Goal: Task Accomplishment & Management: Use online tool/utility

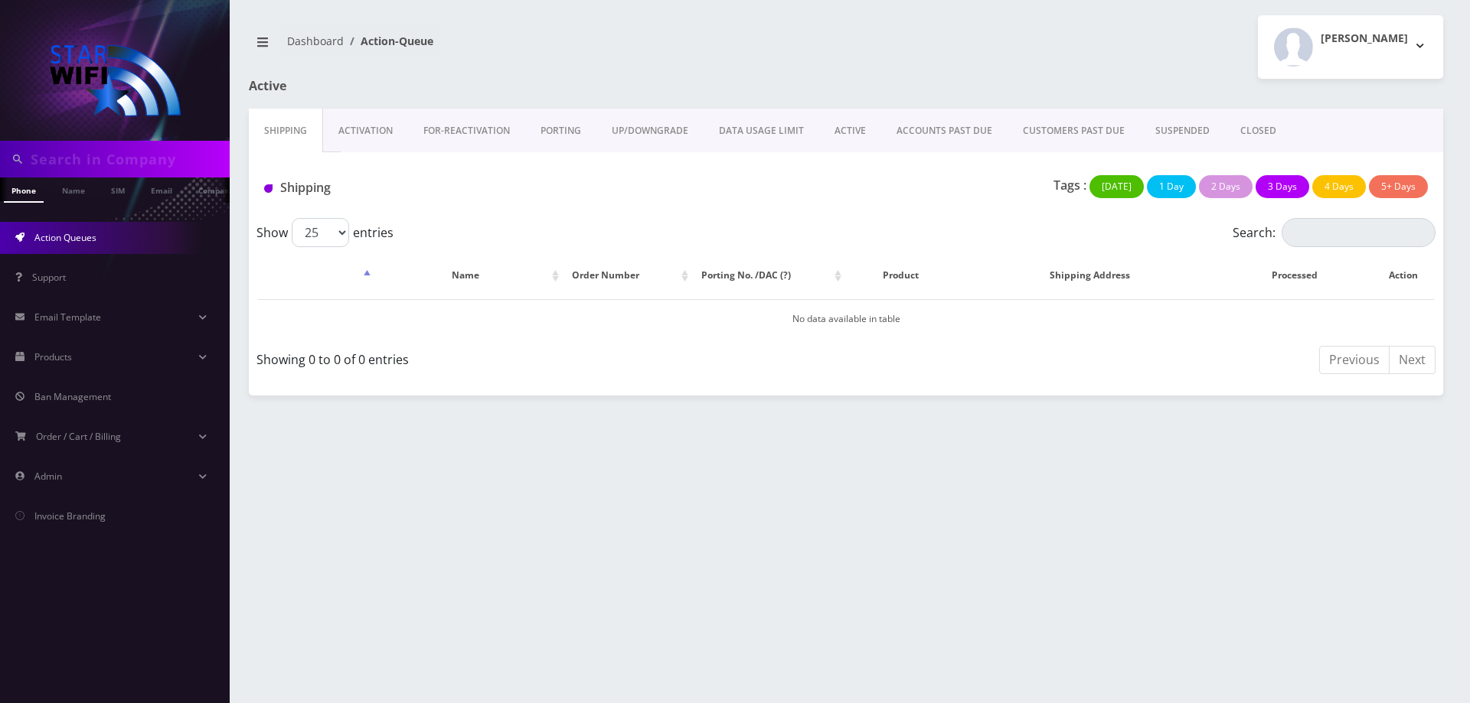
scroll to position [0, 8]
click at [86, 250] on link "Action Queues" at bounding box center [115, 238] width 230 height 32
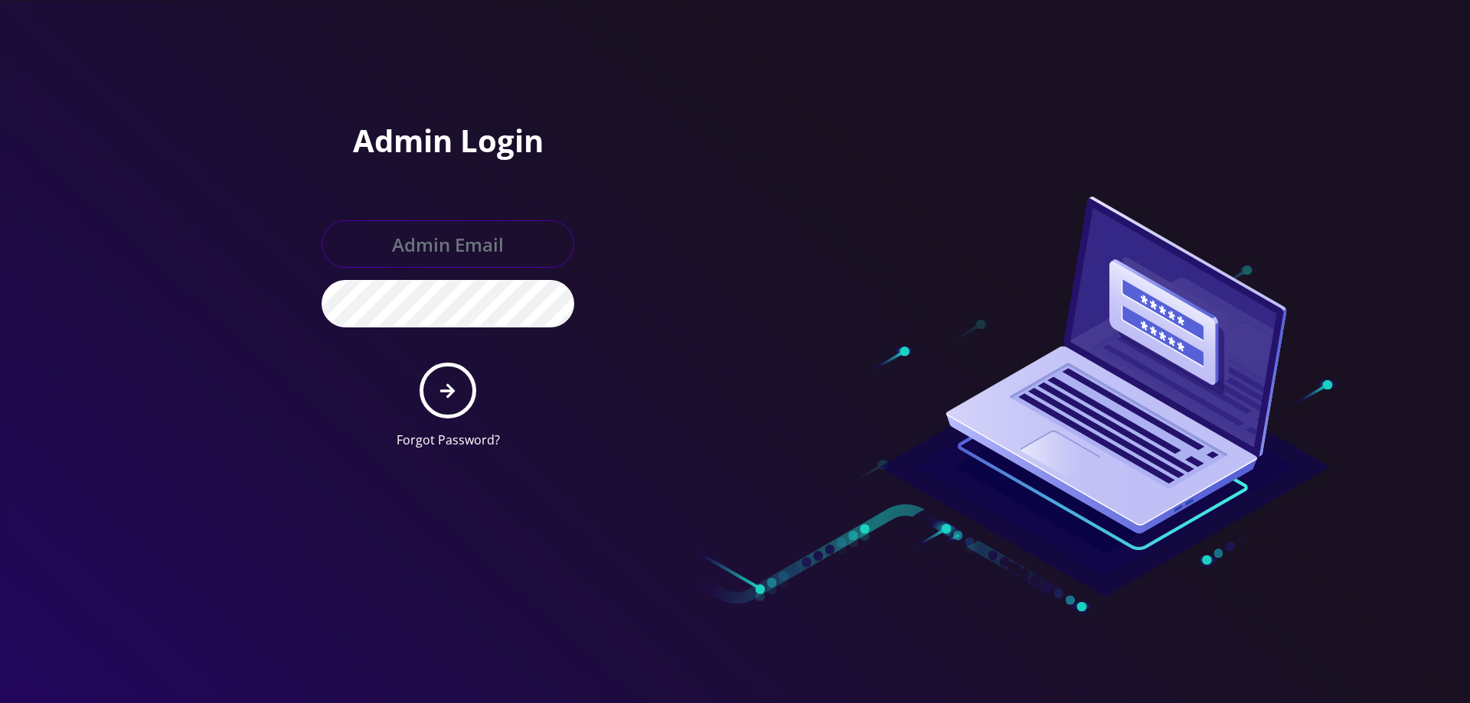
click at [354, 248] on input "text" at bounding box center [447, 243] width 253 height 47
type input "[EMAIL_ADDRESS][DOMAIN_NAME]"
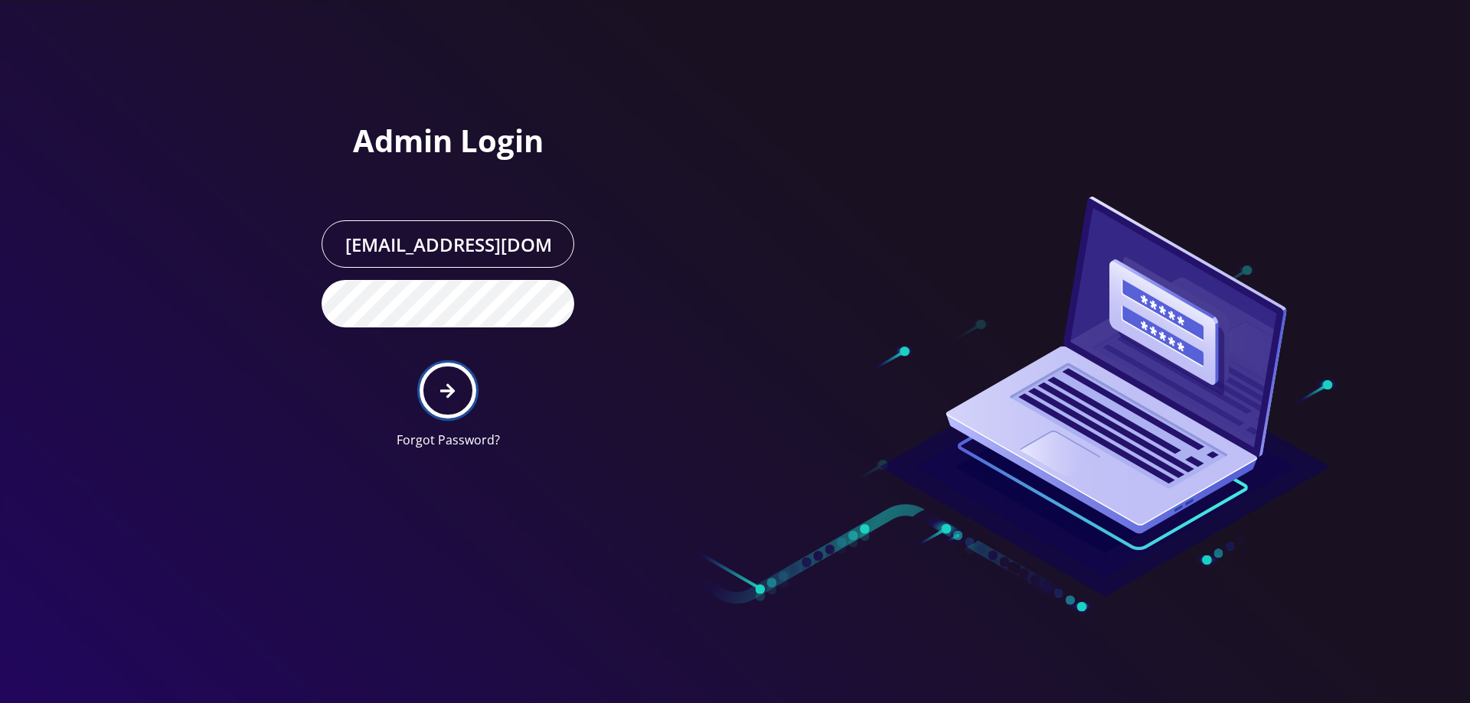
click at [456, 398] on button "submit" at bounding box center [447, 391] width 56 height 56
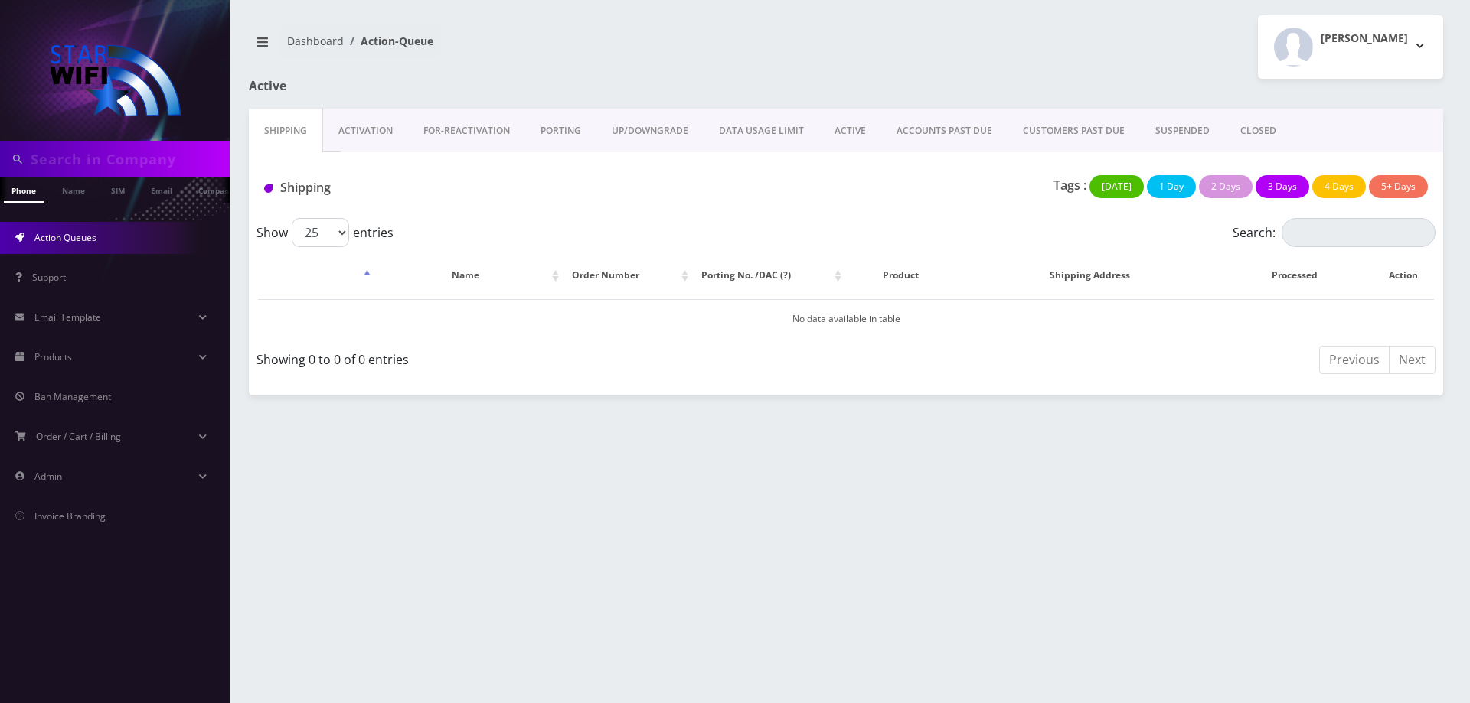
click at [862, 143] on link "ACTIVE" at bounding box center [850, 131] width 62 height 44
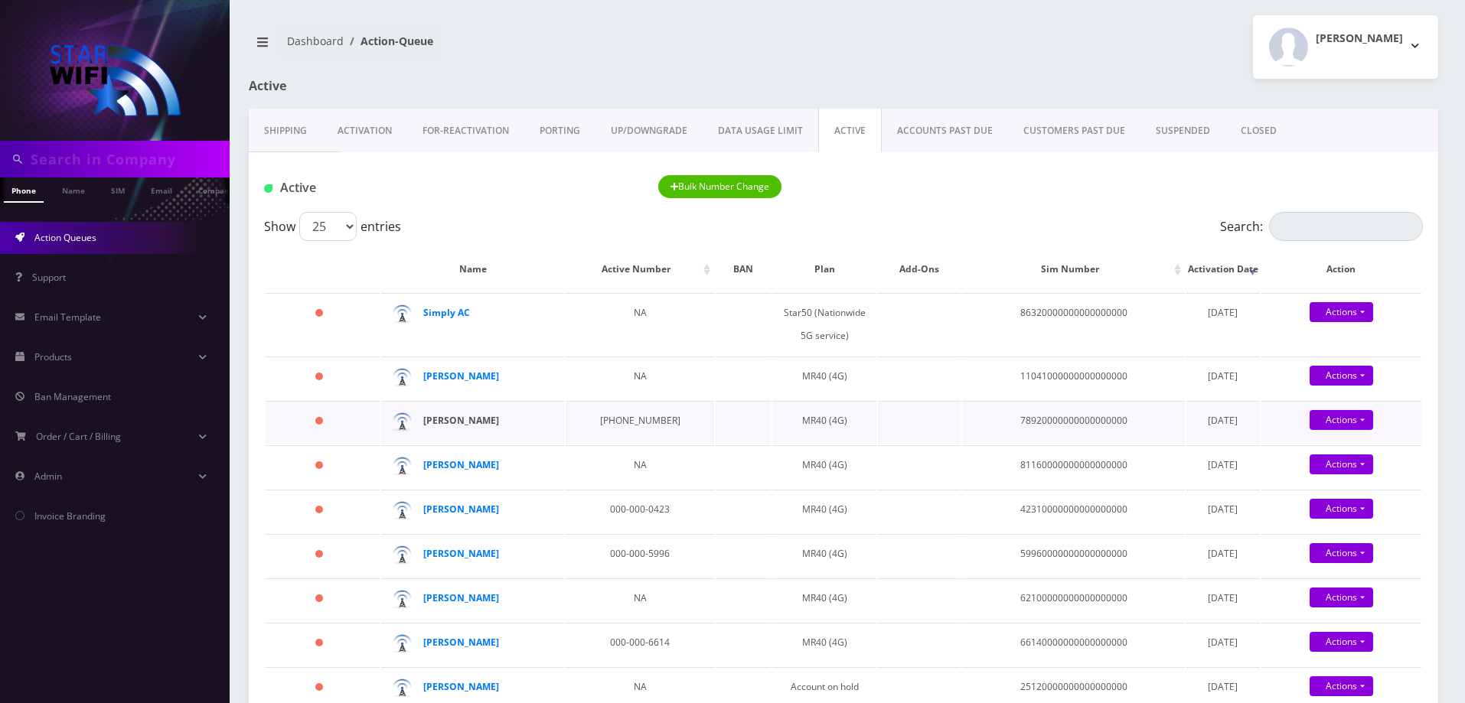
click at [478, 423] on strong "[PERSON_NAME]" at bounding box center [461, 420] width 76 height 13
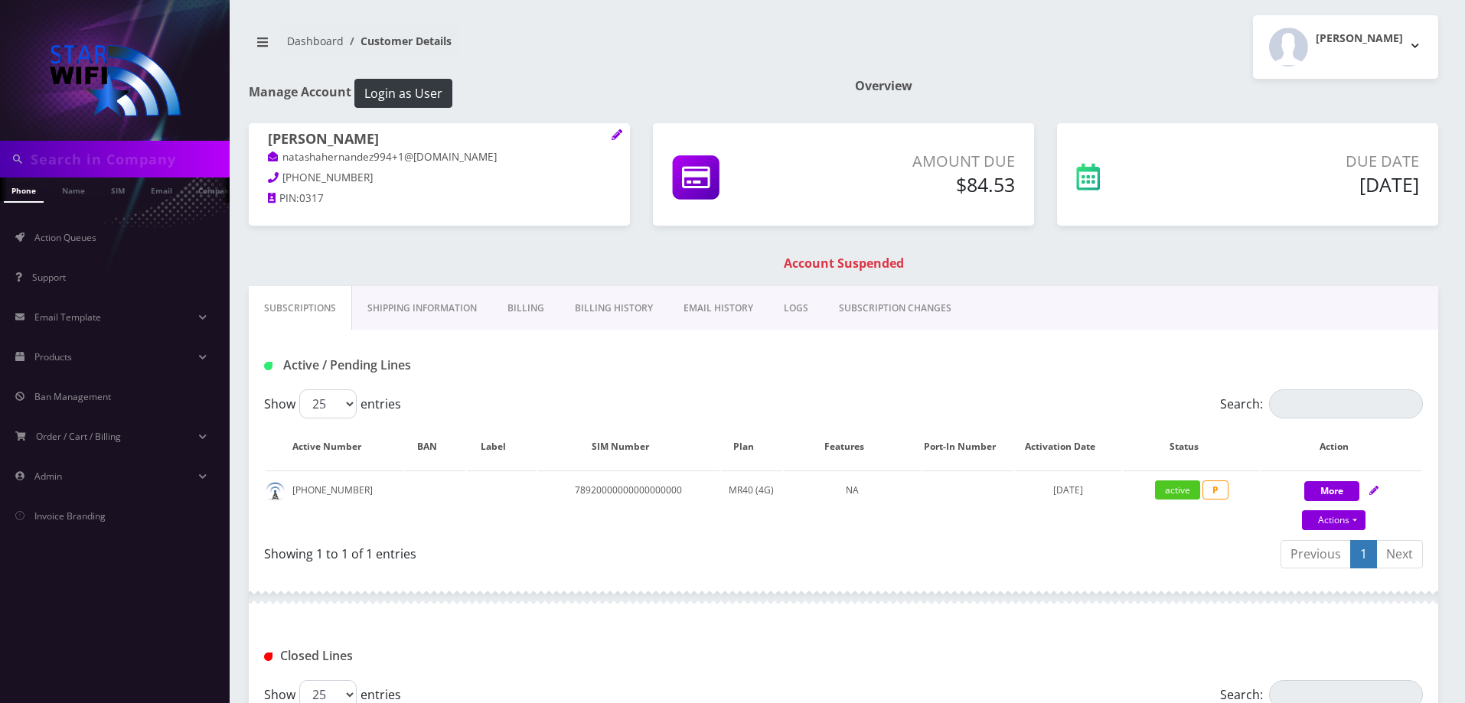
click at [522, 319] on link "Billing" at bounding box center [525, 308] width 67 height 44
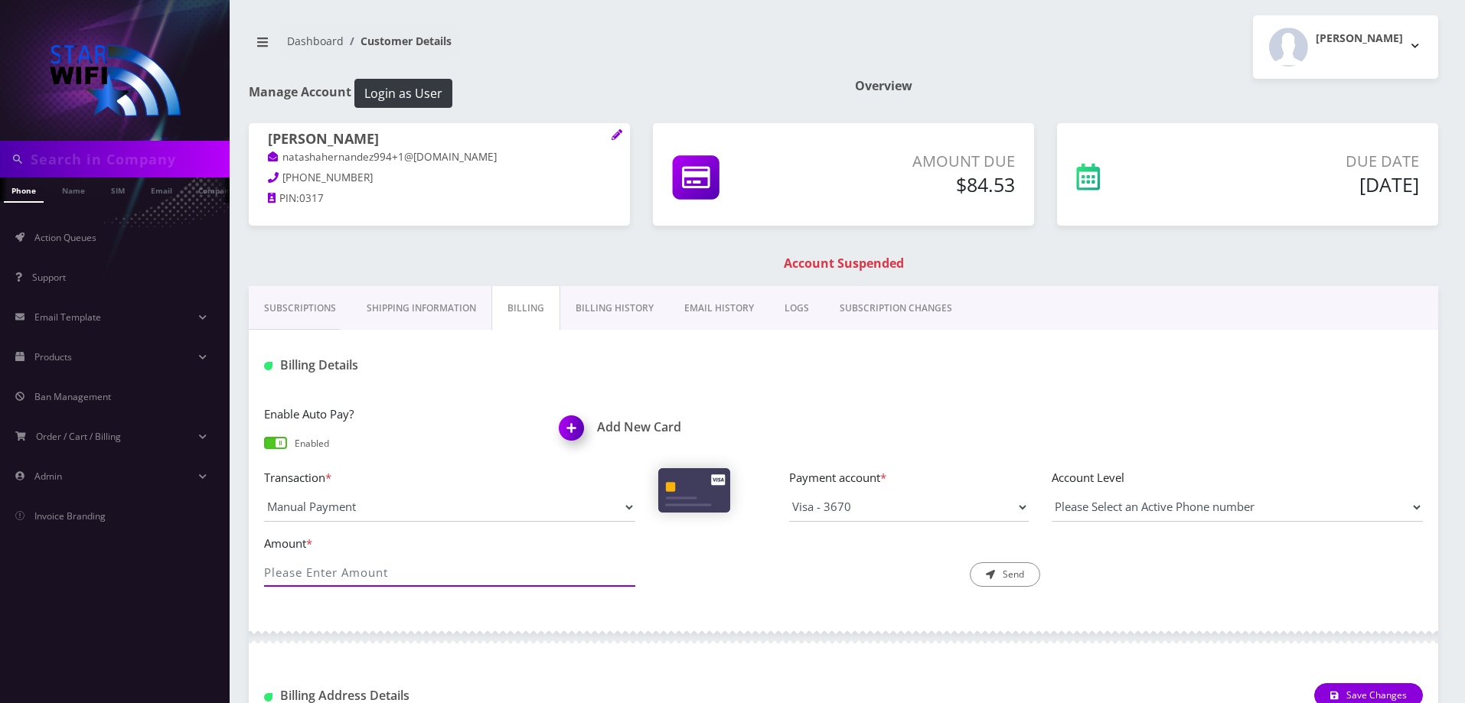
click at [441, 578] on input "Amount *" at bounding box center [449, 572] width 371 height 29
type input "84.53"
click at [858, 591] on div "Amount * 84.53 Description * Send" at bounding box center [844, 567] width 1182 height 66
click at [987, 573] on icon "submit" at bounding box center [990, 574] width 9 height 9
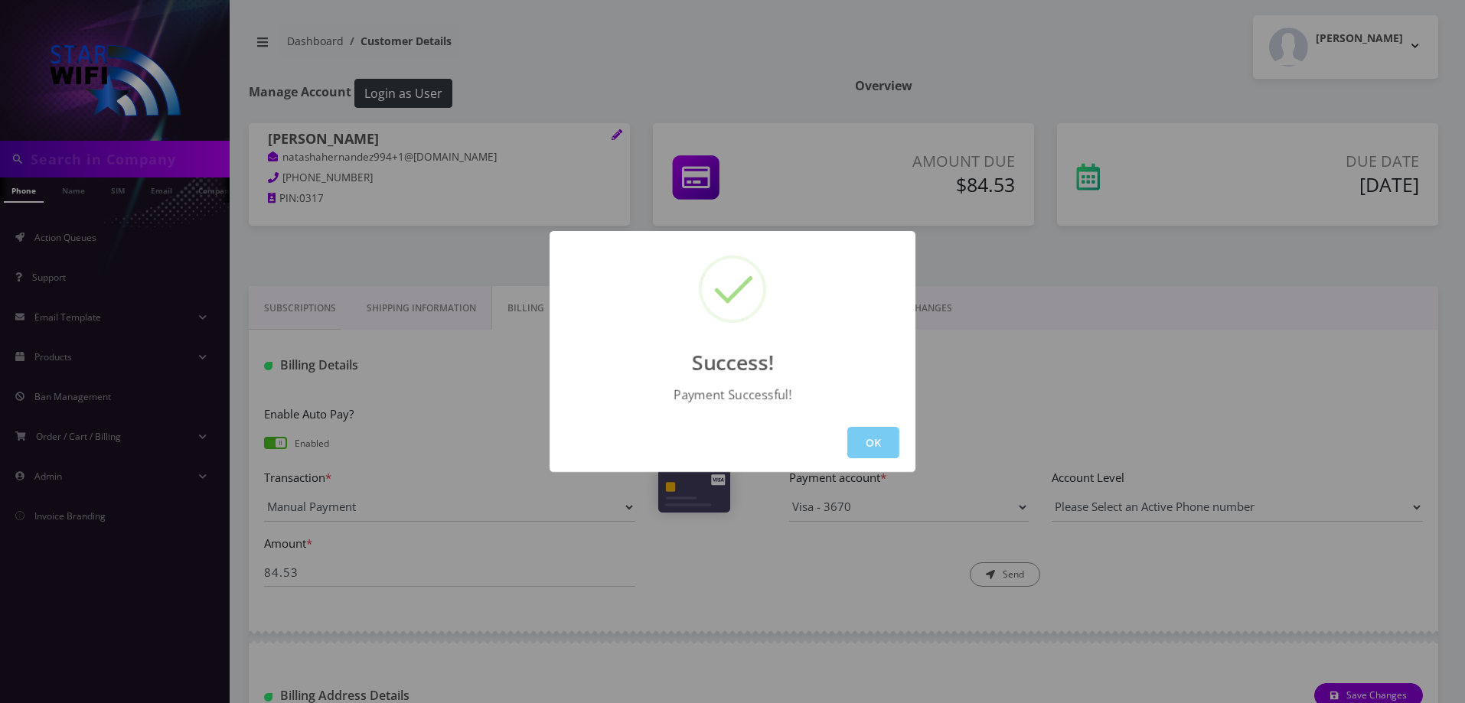
click at [886, 439] on button "OK" at bounding box center [873, 442] width 52 height 31
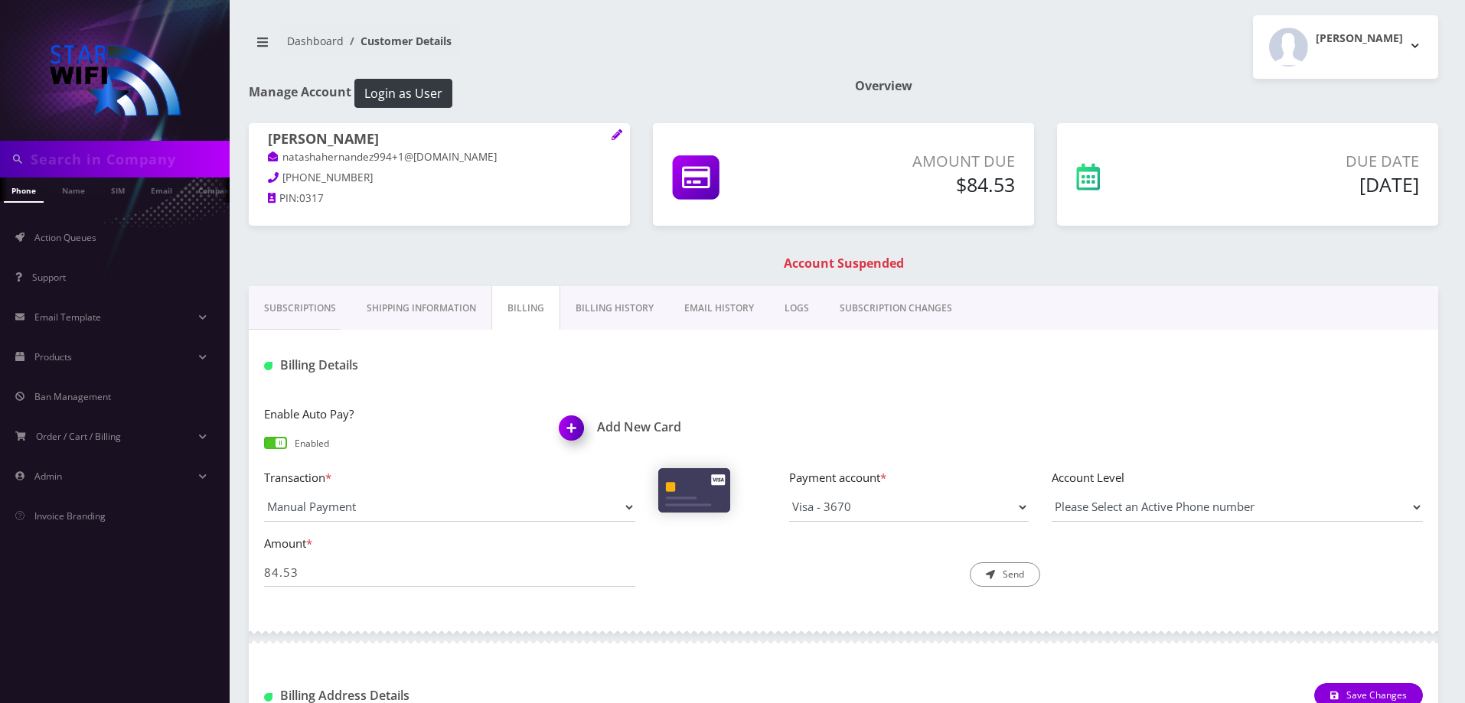
click at [297, 320] on link "Subscriptions" at bounding box center [300, 308] width 103 height 44
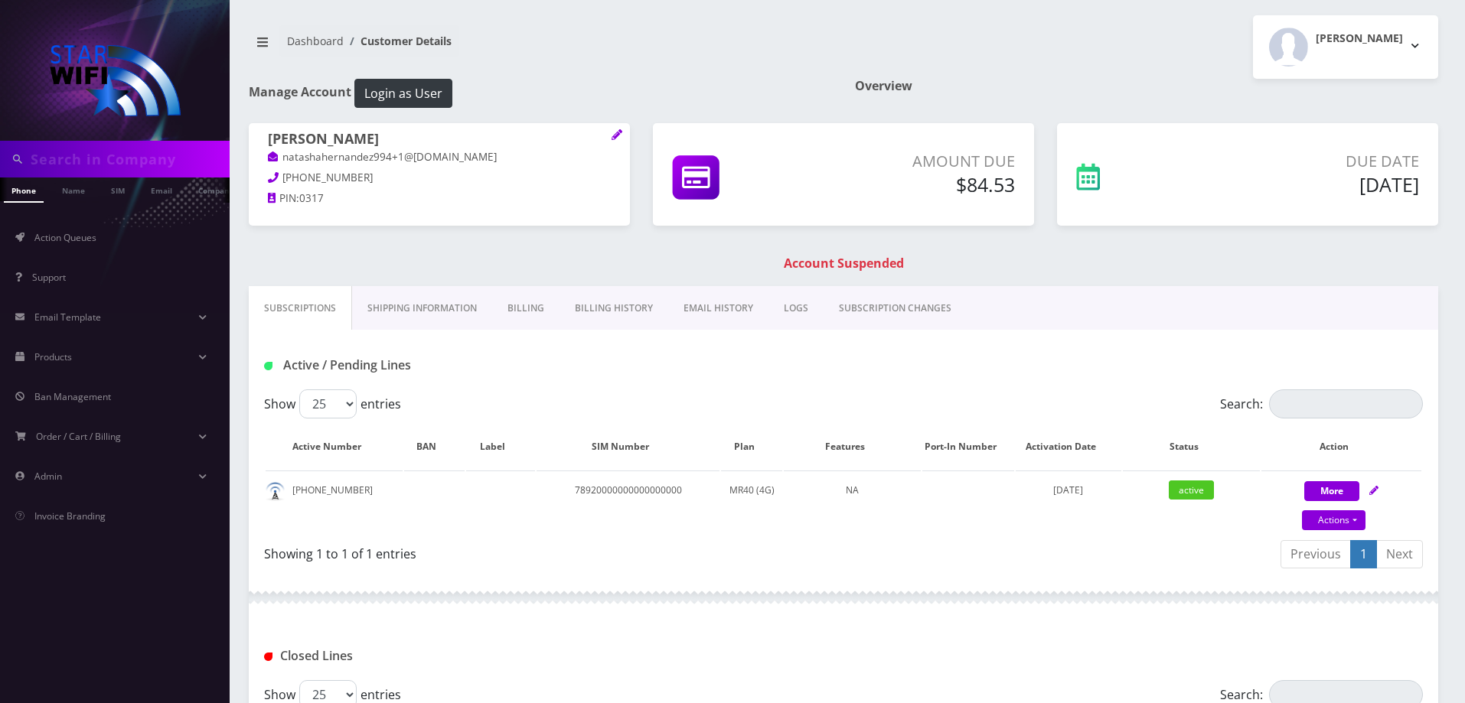
click at [531, 298] on link "Billing" at bounding box center [525, 308] width 67 height 44
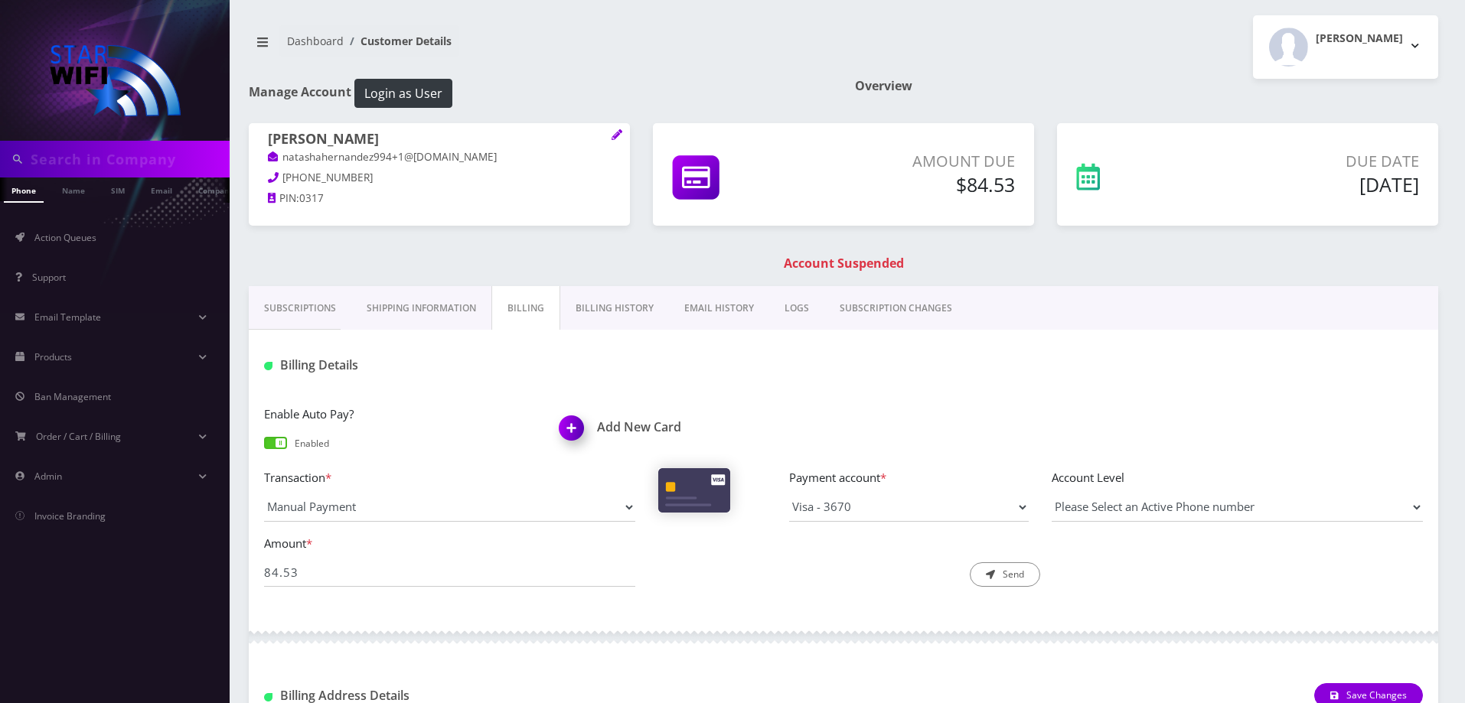
click at [618, 303] on link "Billing History" at bounding box center [614, 308] width 109 height 44
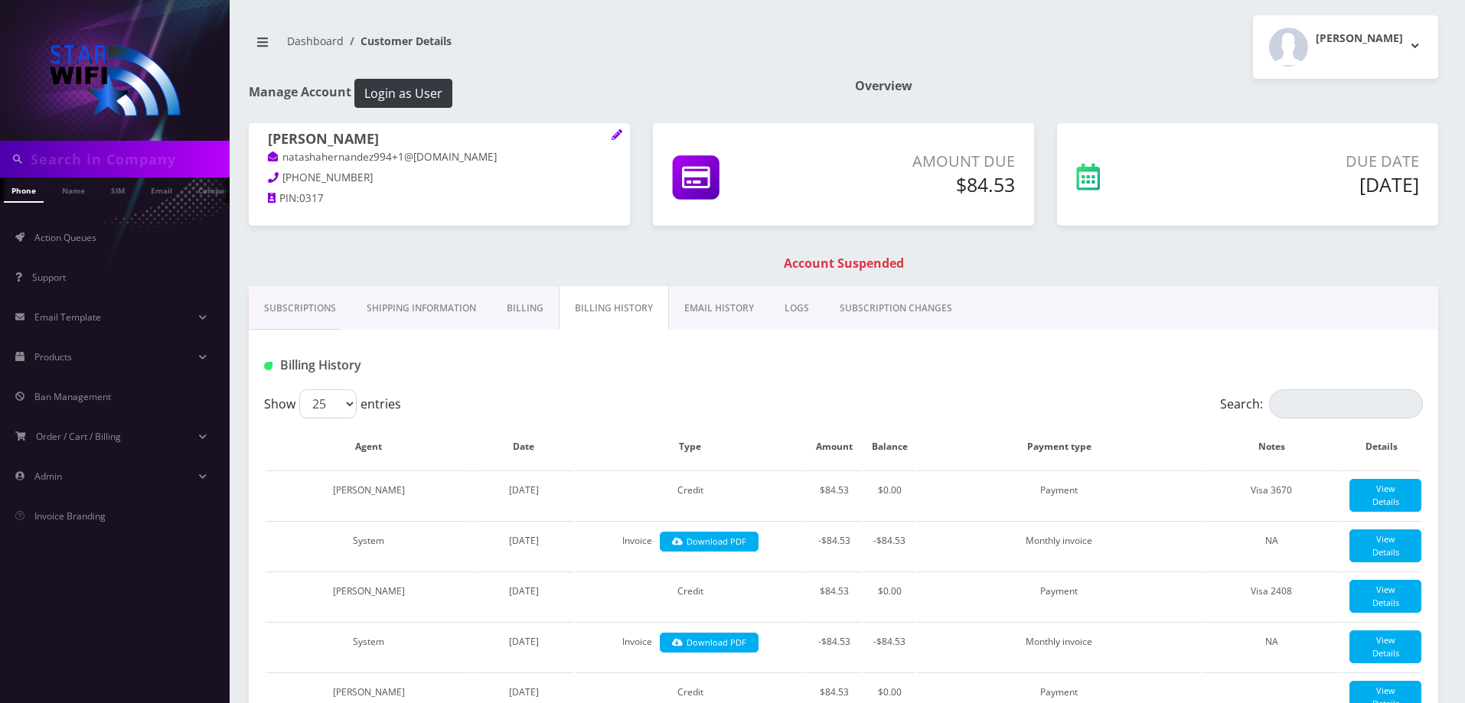
click at [507, 303] on link "Billing" at bounding box center [524, 308] width 67 height 44
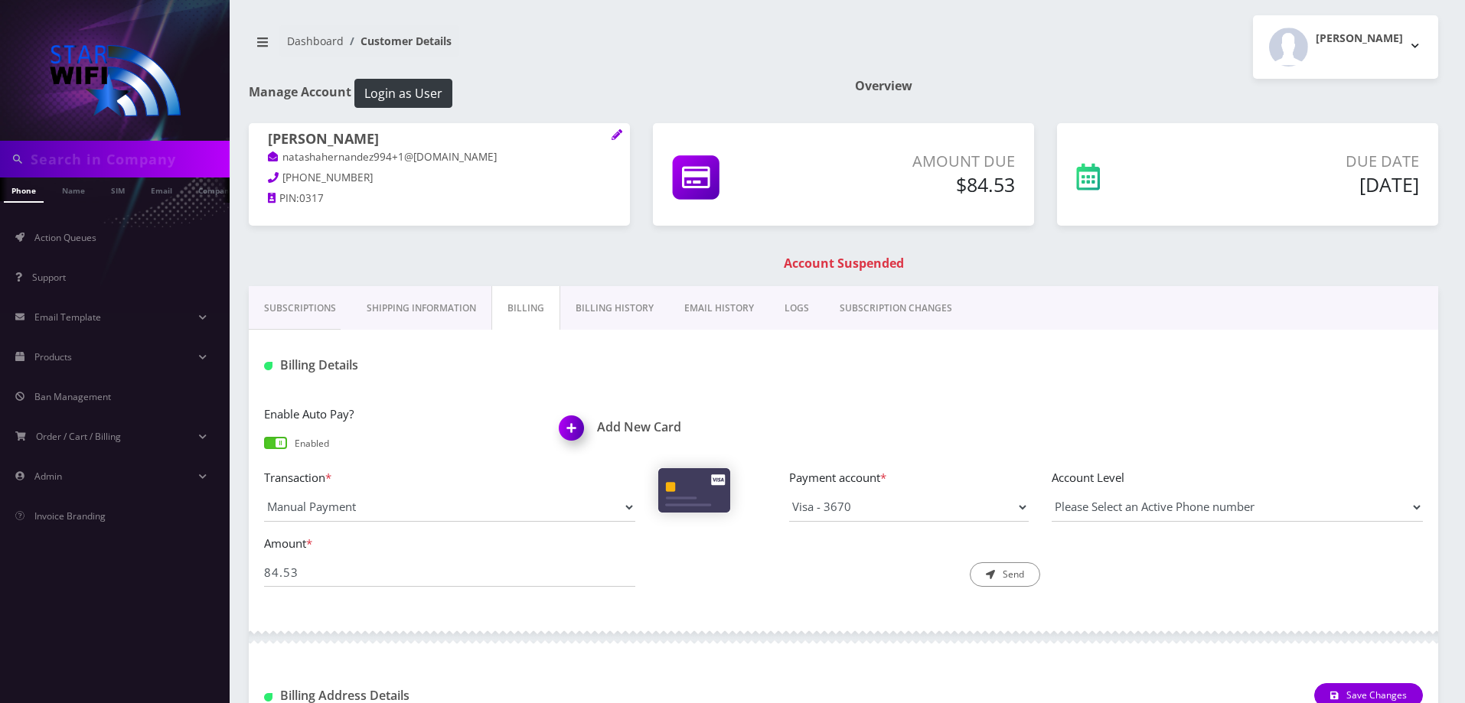
click at [313, 318] on link "Subscriptions" at bounding box center [300, 308] width 103 height 44
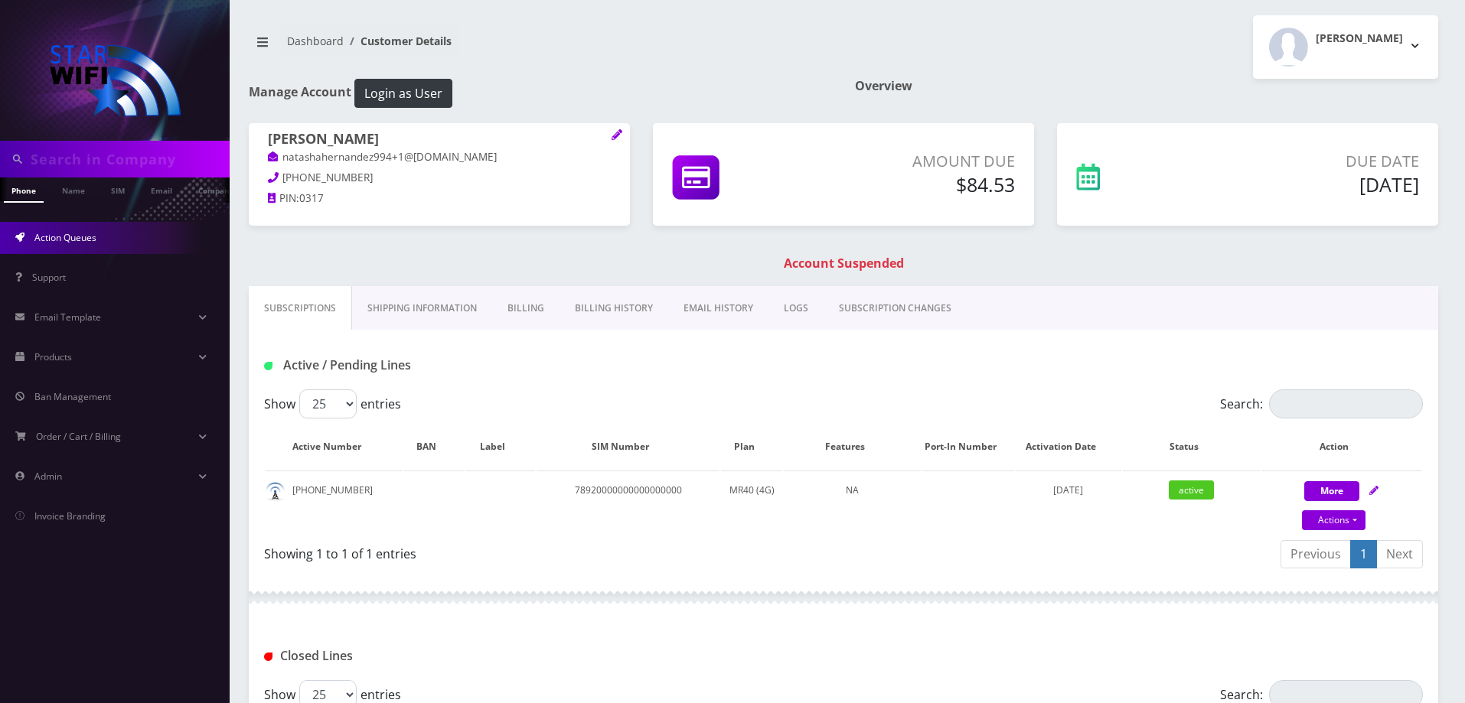
click at [77, 241] on span "Action Queues" at bounding box center [65, 237] width 62 height 13
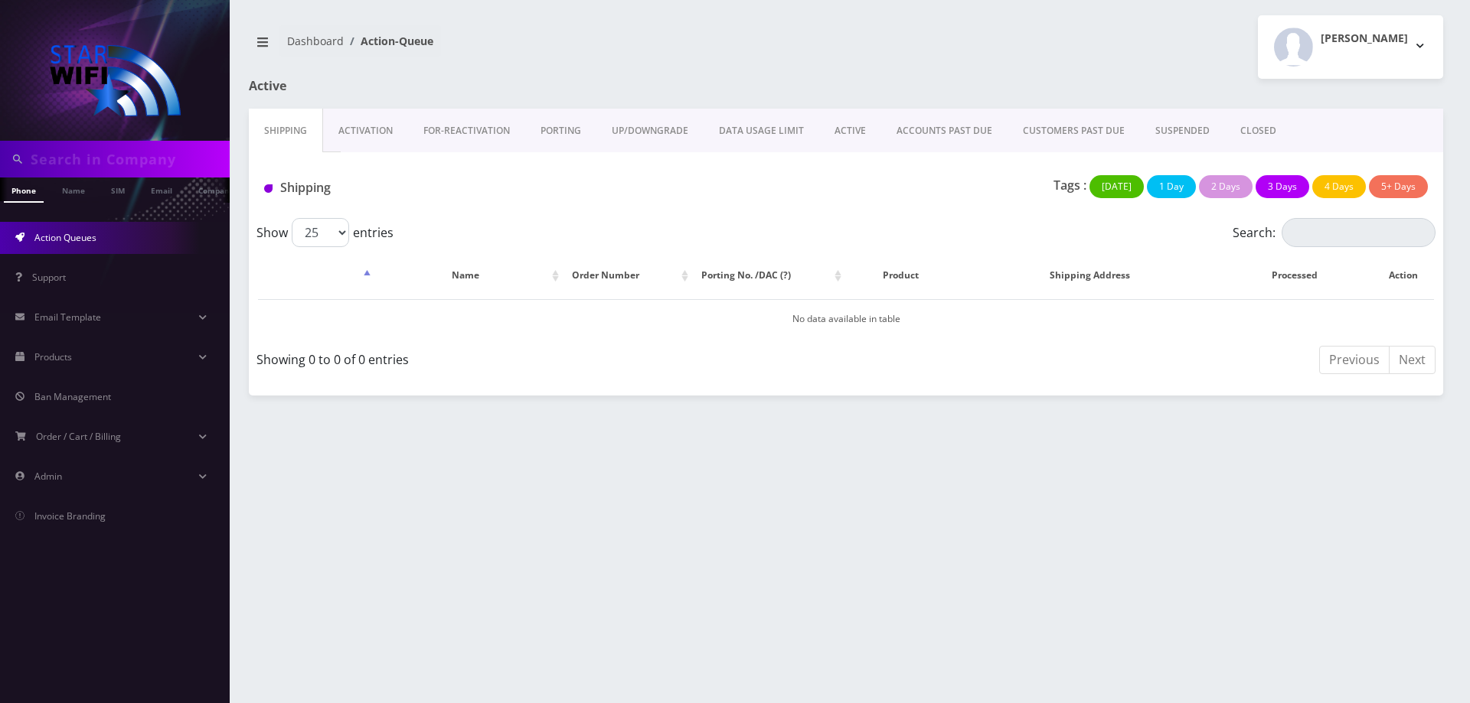
click at [825, 133] on link "ACTIVE" at bounding box center [850, 131] width 62 height 44
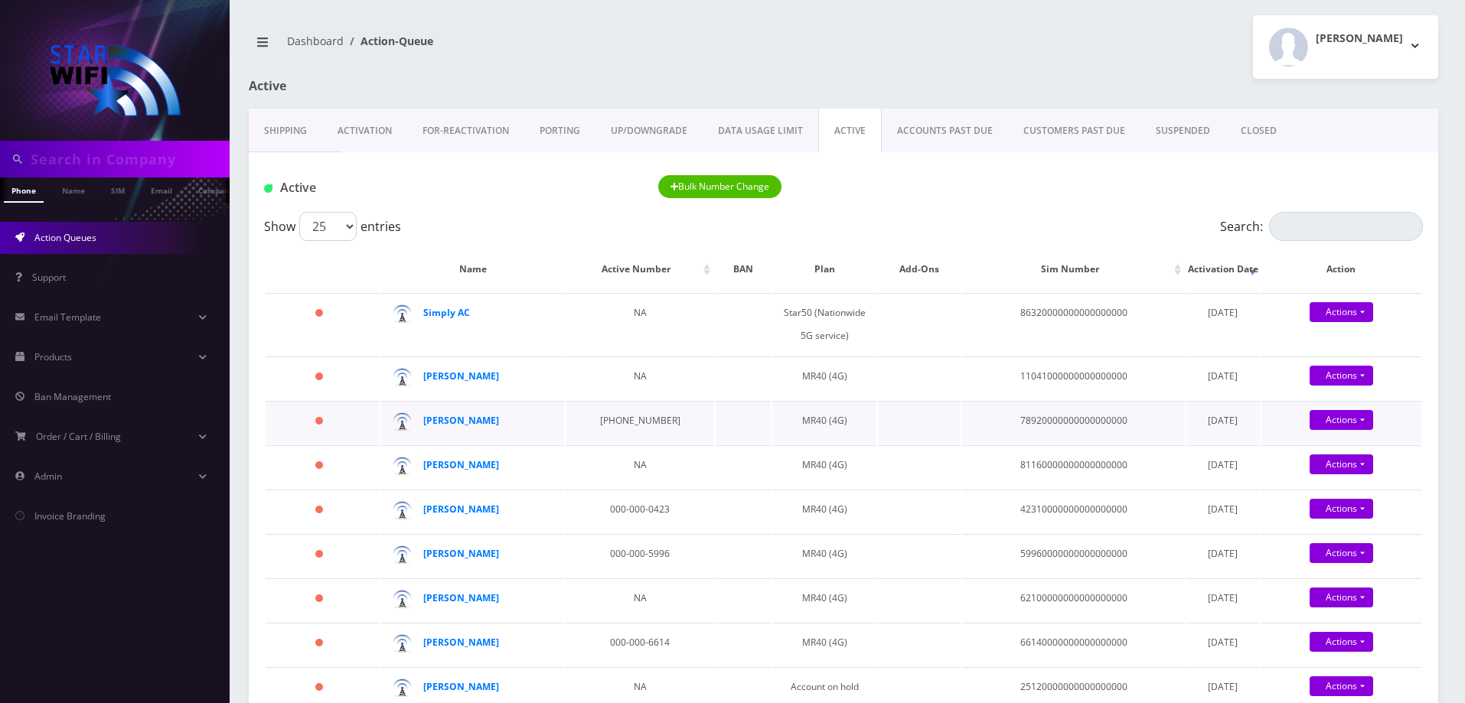
click at [492, 428] on div "[PERSON_NAME]" at bounding box center [481, 421] width 117 height 23
click at [491, 423] on strong "[PERSON_NAME]" at bounding box center [461, 420] width 76 height 13
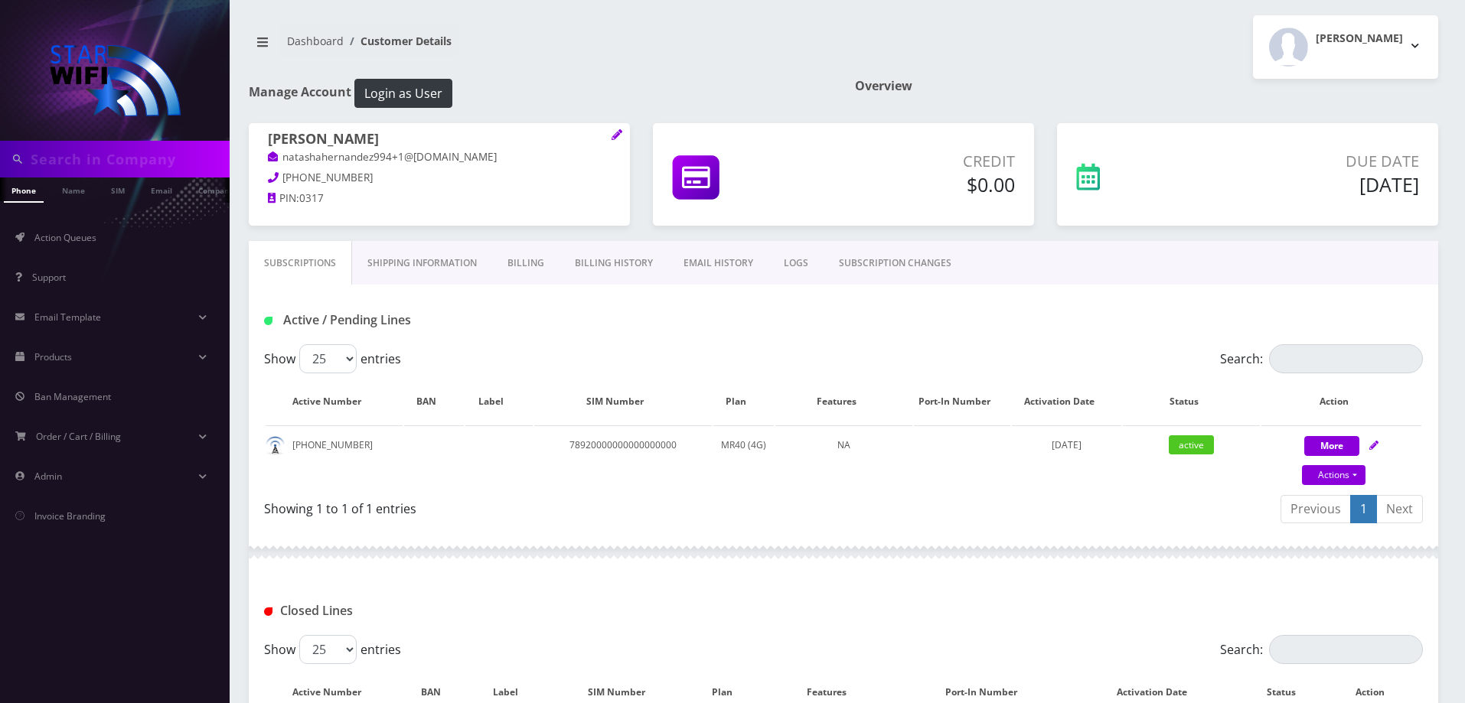
click at [520, 259] on link "Billing" at bounding box center [525, 263] width 67 height 44
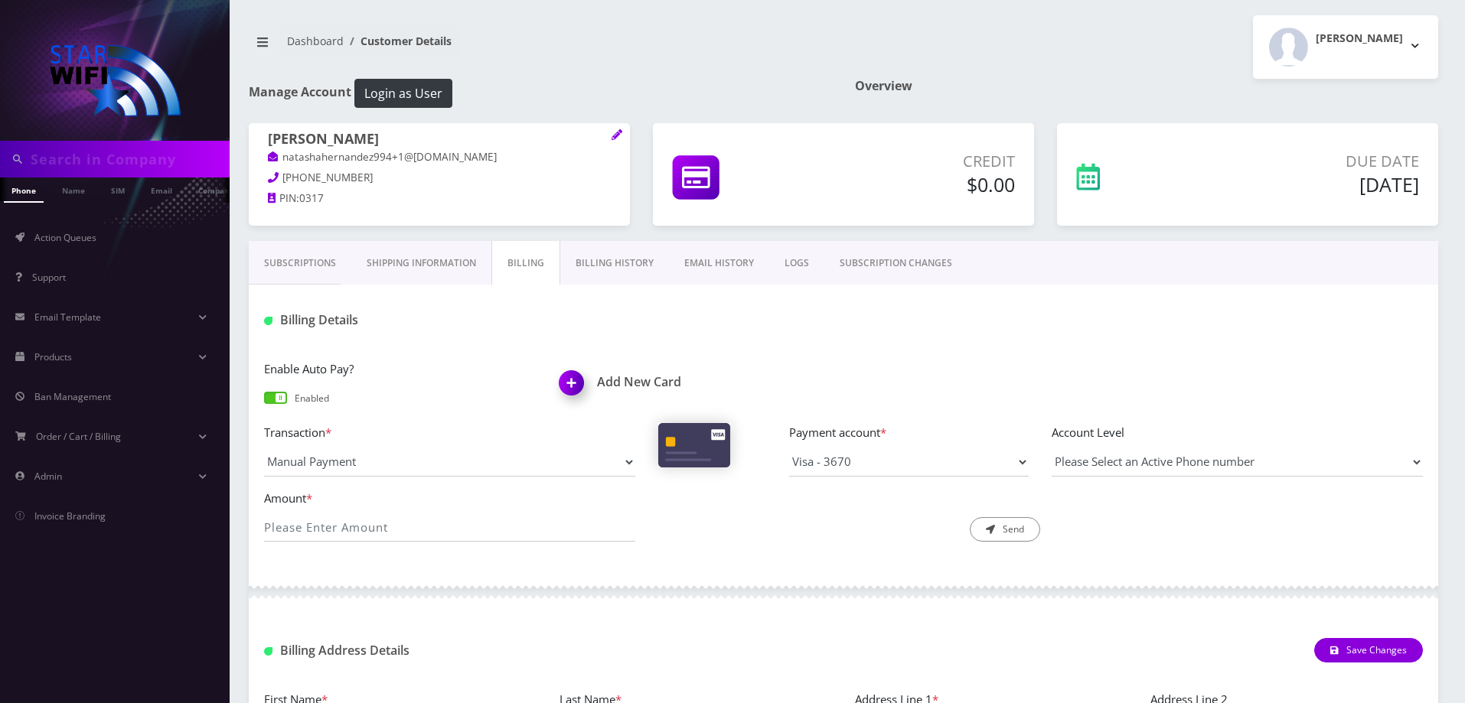
click at [300, 270] on link "Subscriptions" at bounding box center [300, 263] width 103 height 44
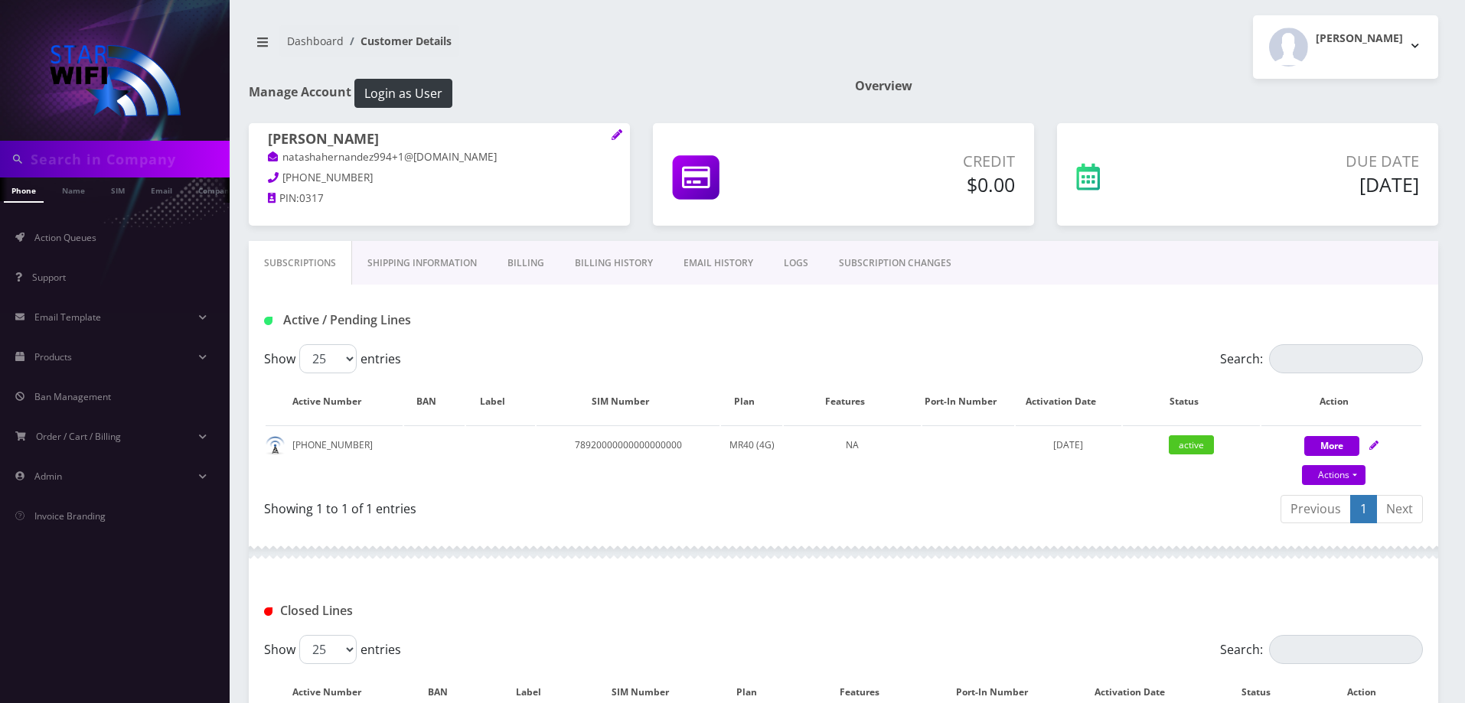
click at [612, 253] on link "Billing History" at bounding box center [614, 263] width 109 height 44
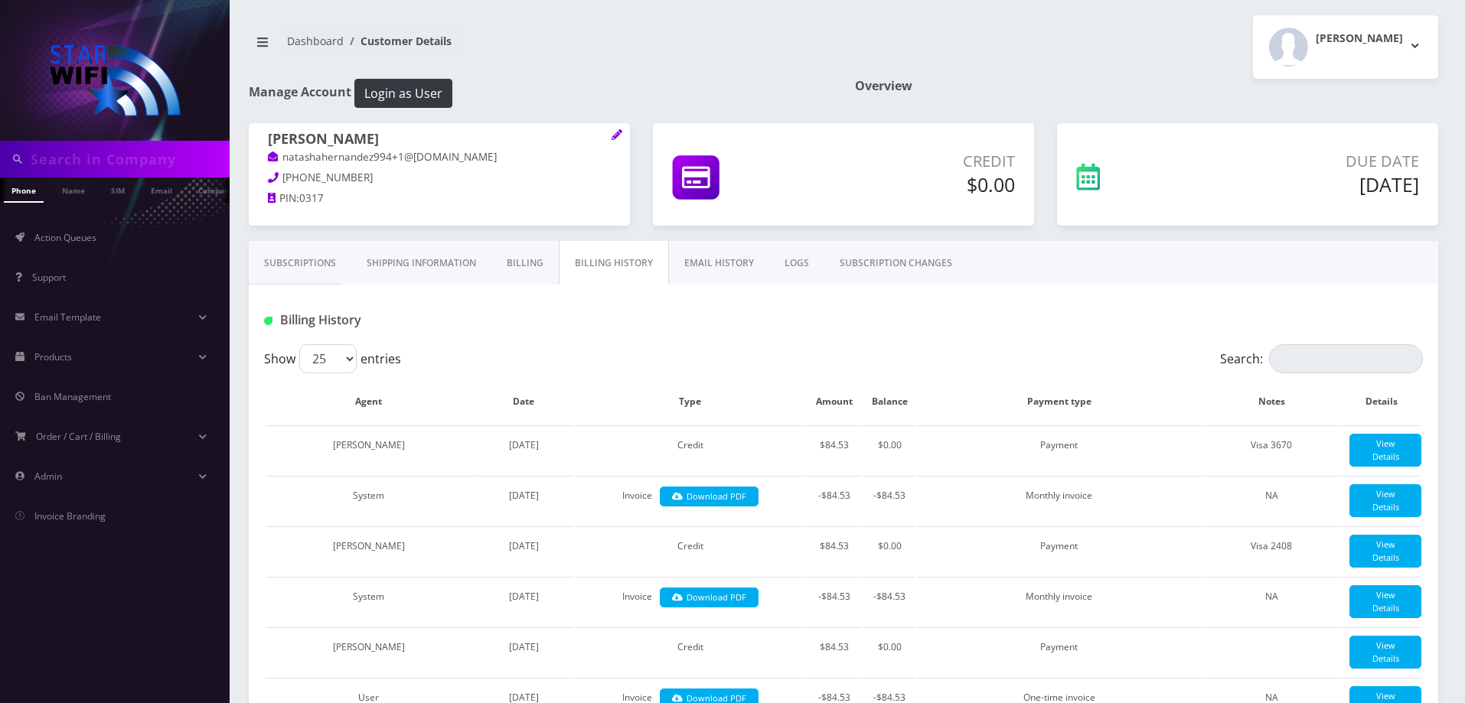
click at [535, 259] on link "Billing" at bounding box center [524, 263] width 67 height 44
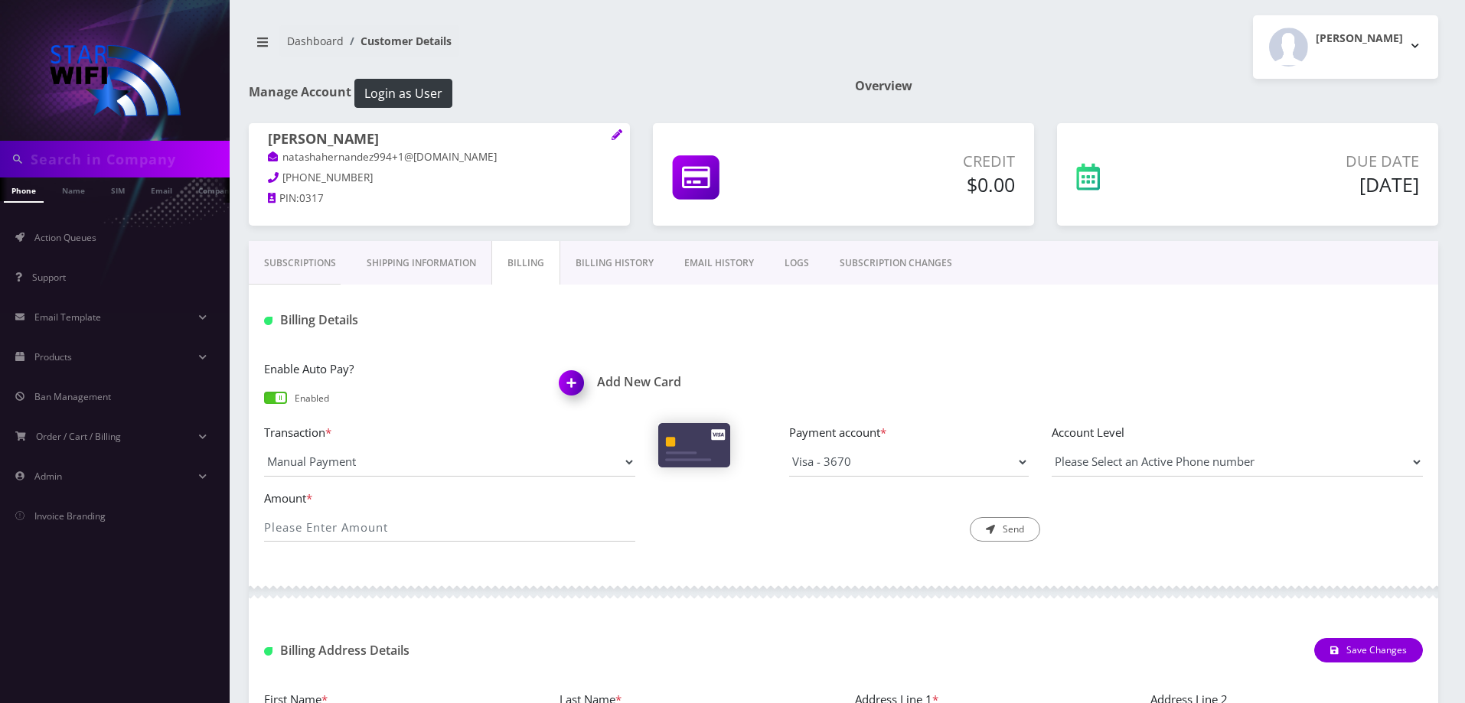
click at [312, 261] on link "Subscriptions" at bounding box center [300, 263] width 103 height 44
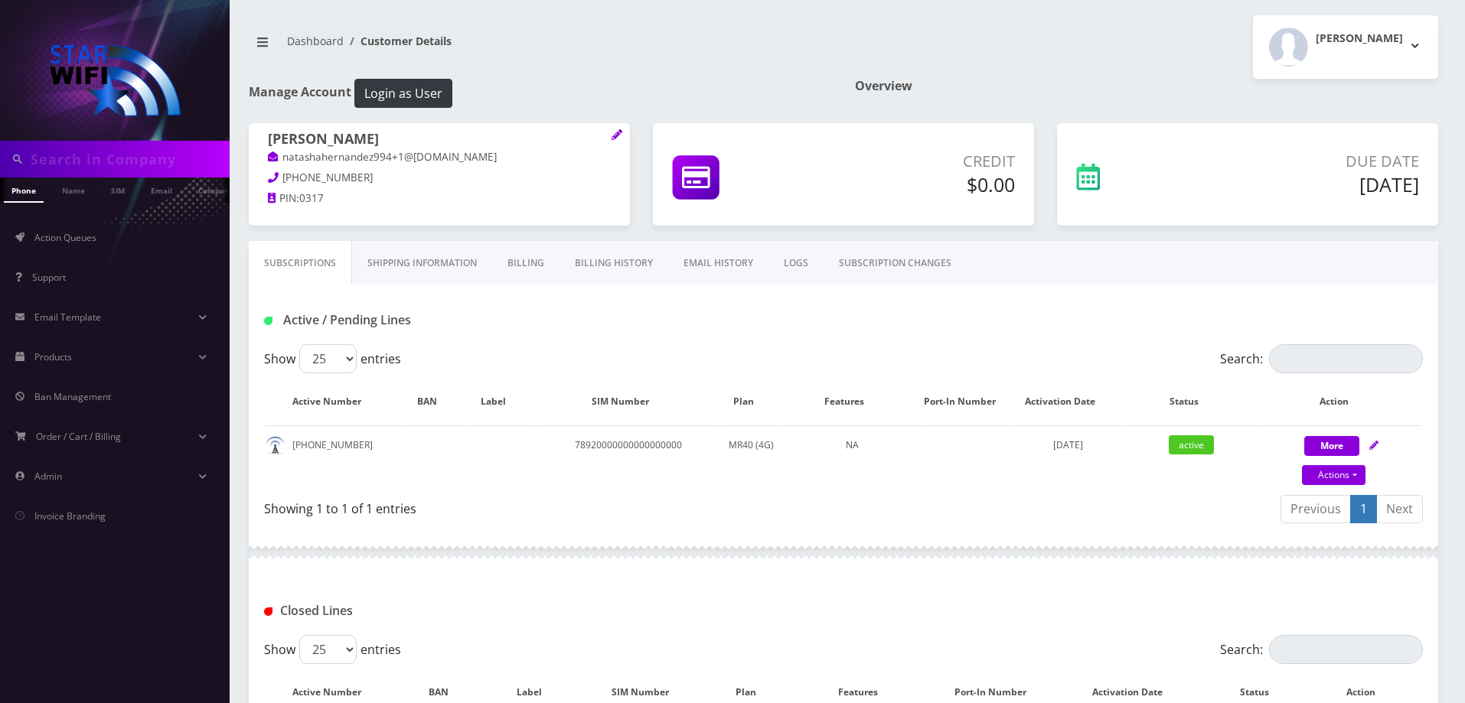
click at [513, 262] on link "Billing" at bounding box center [525, 263] width 67 height 44
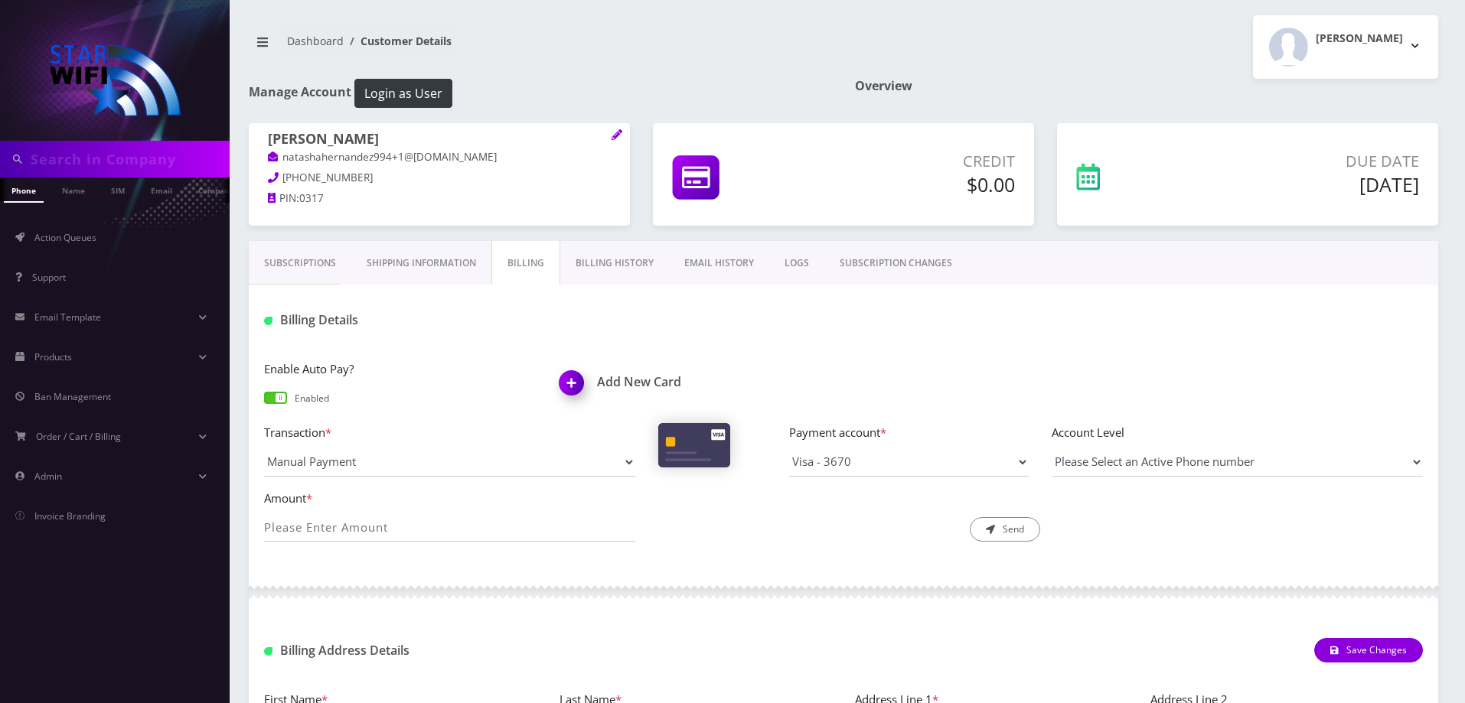
click at [618, 262] on link "Billing History" at bounding box center [614, 263] width 109 height 44
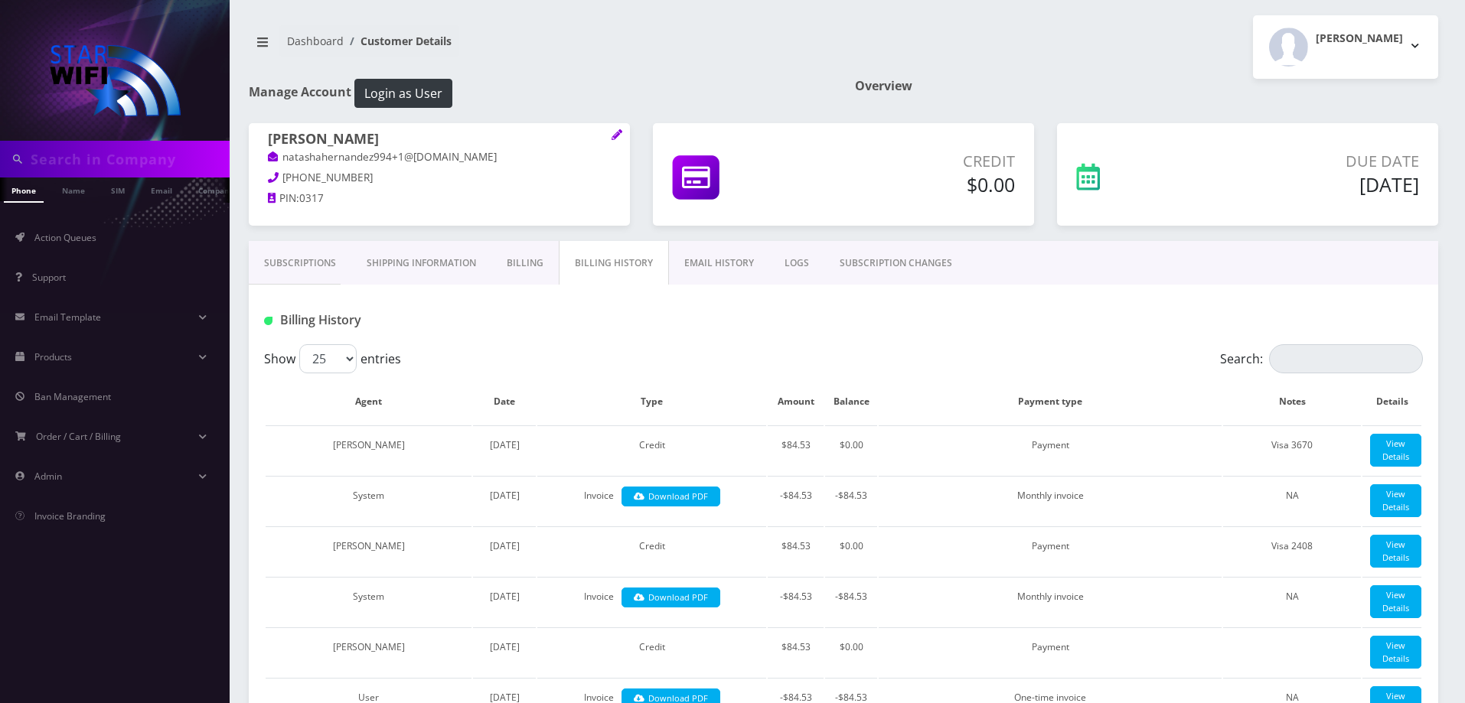
click at [524, 261] on link "Billing" at bounding box center [524, 263] width 67 height 44
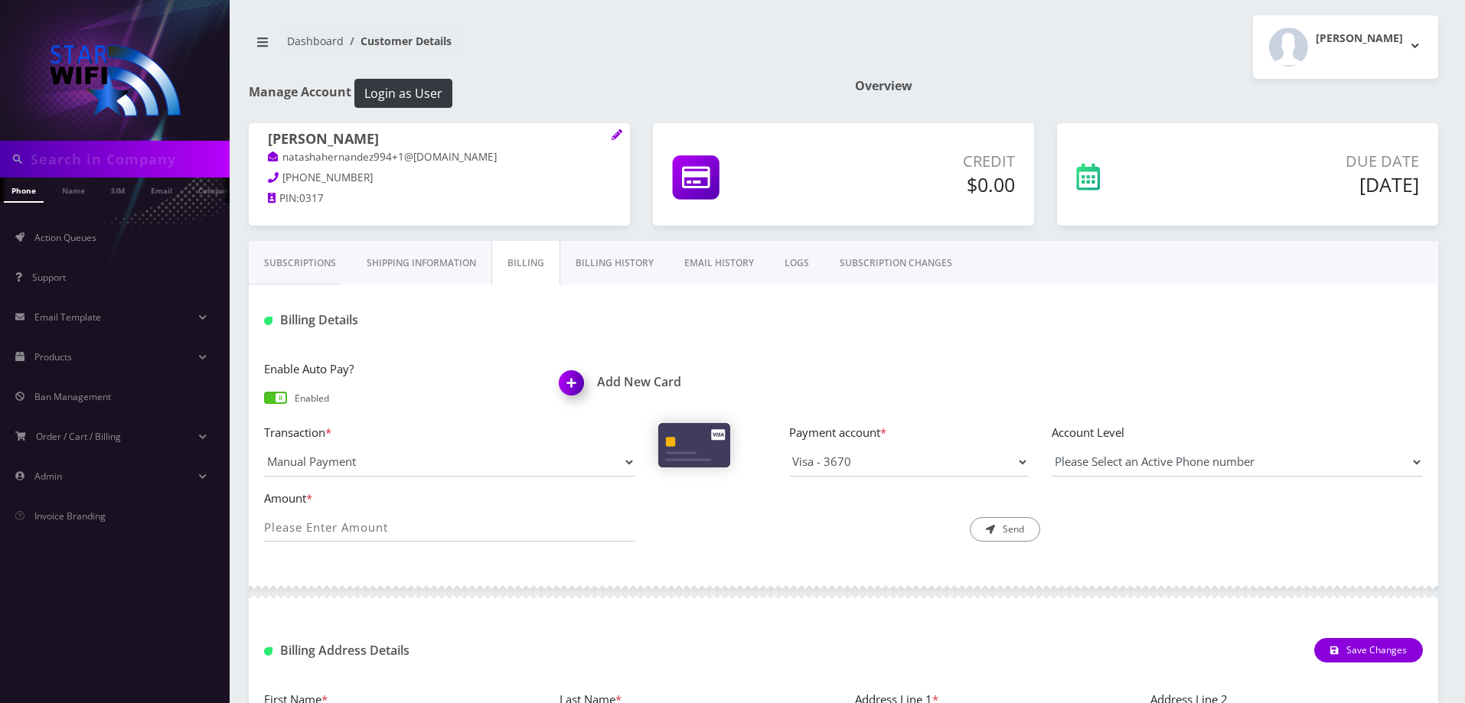
click at [285, 271] on link "Subscriptions" at bounding box center [300, 263] width 103 height 44
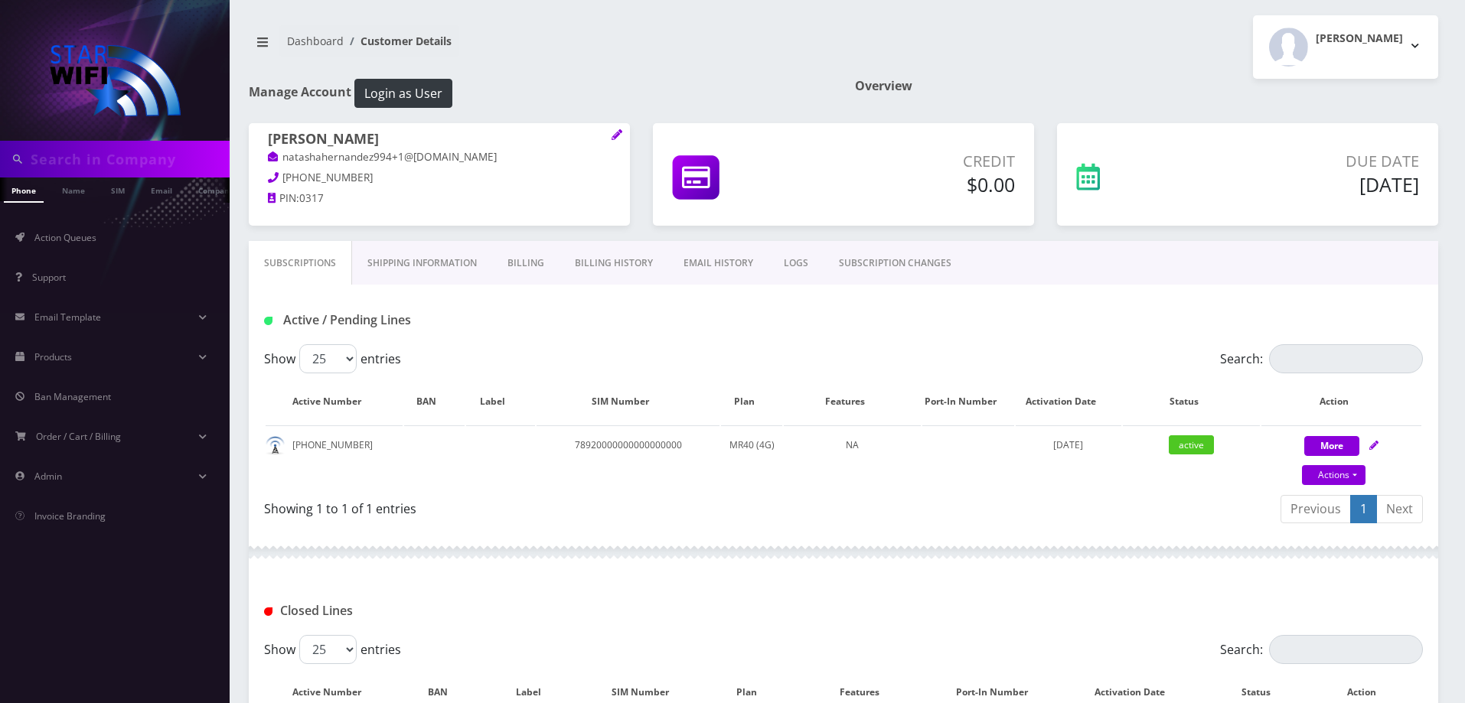
click at [527, 260] on link "Billing" at bounding box center [525, 263] width 67 height 44
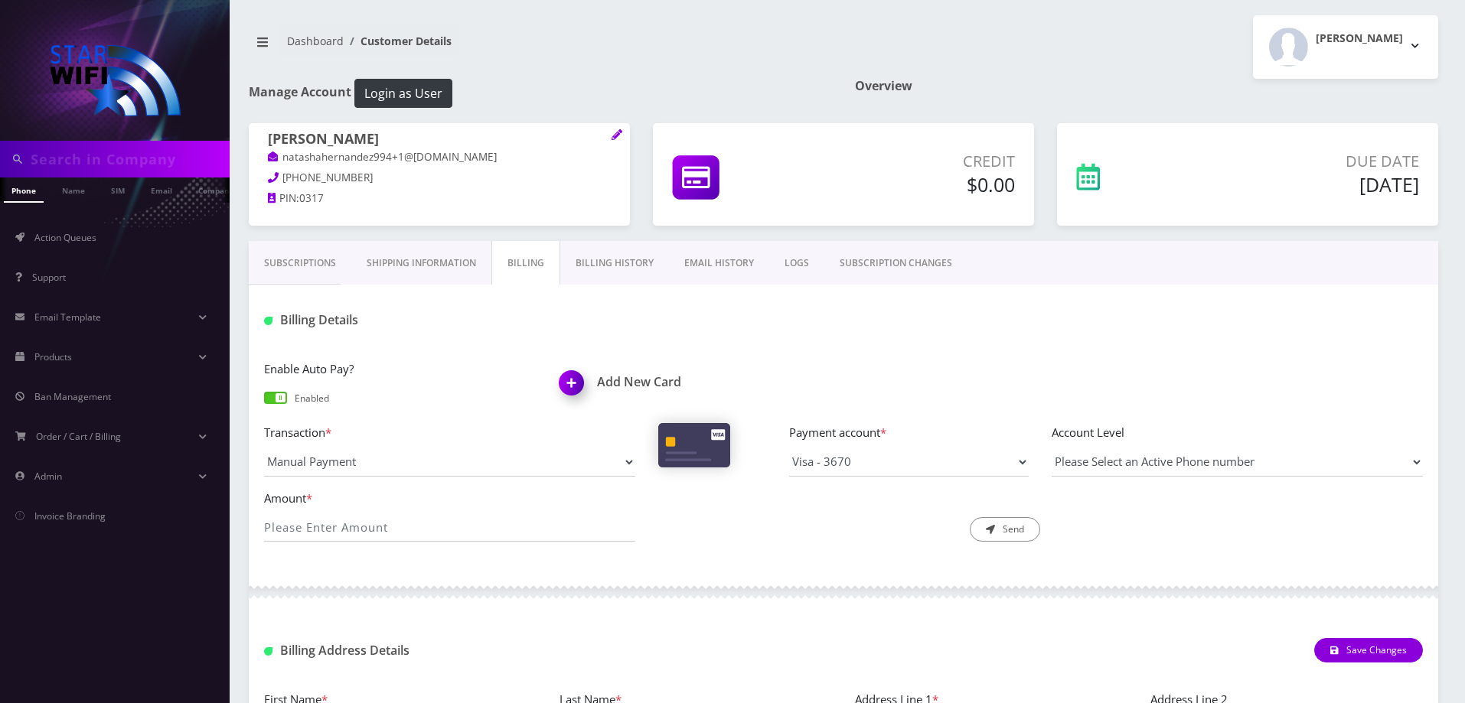
click at [429, 261] on link "Shipping Information" at bounding box center [421, 263] width 140 height 44
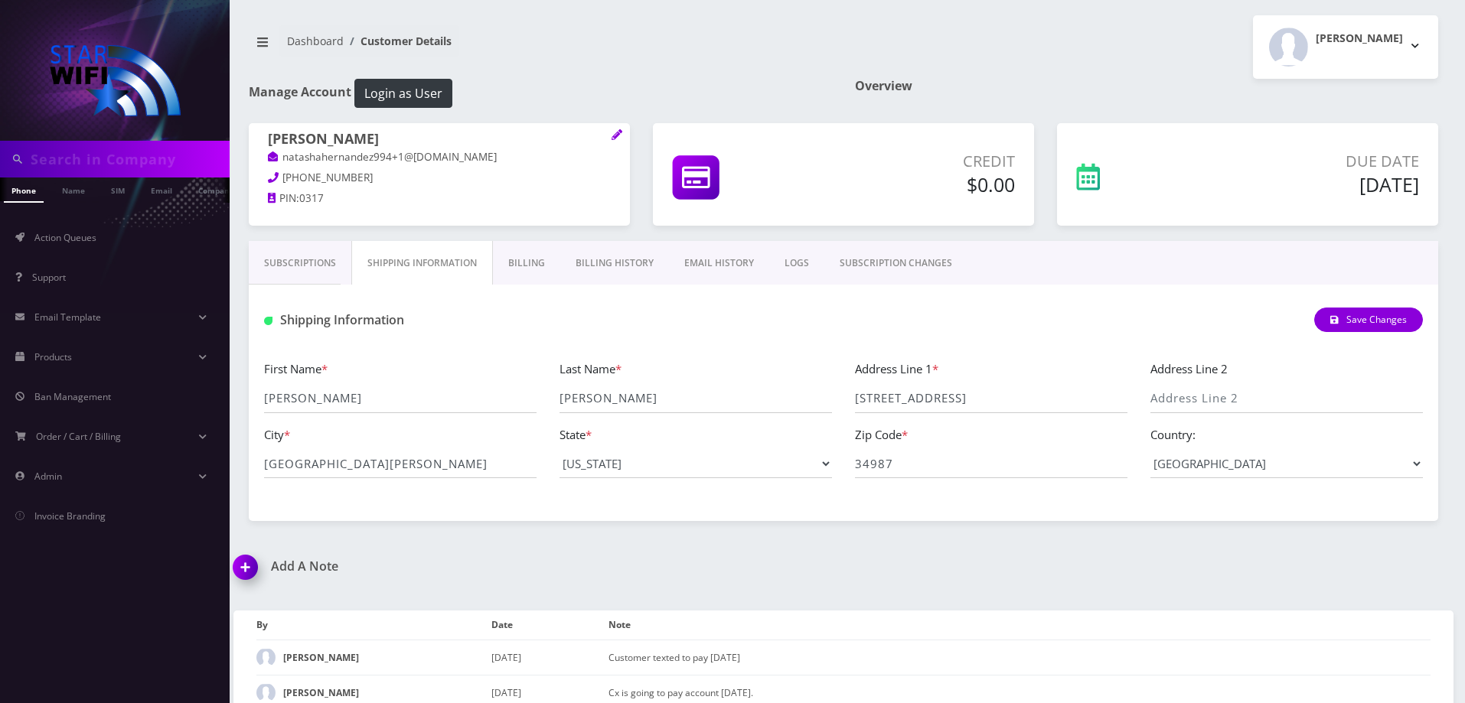
click at [327, 261] on link "Subscriptions" at bounding box center [300, 263] width 103 height 44
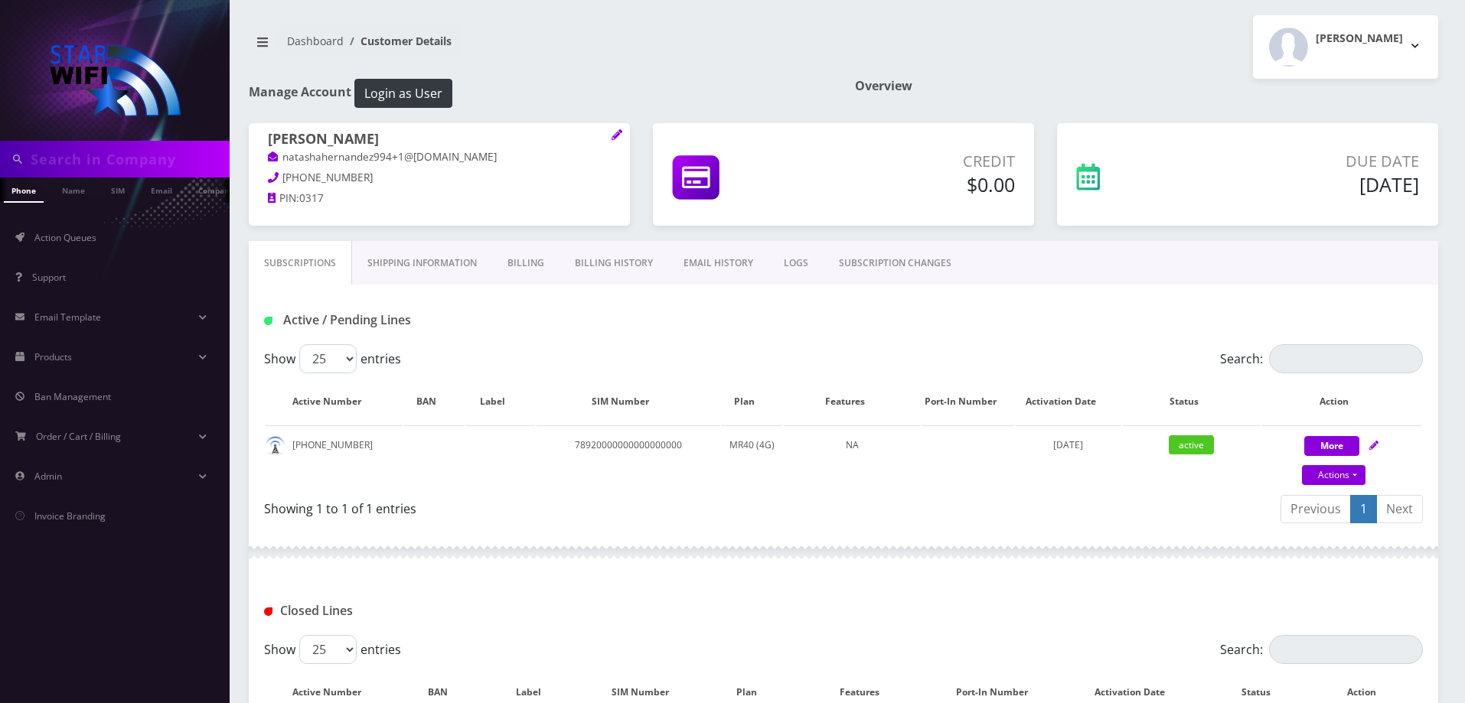
click at [600, 263] on link "Billing History" at bounding box center [614, 263] width 109 height 44
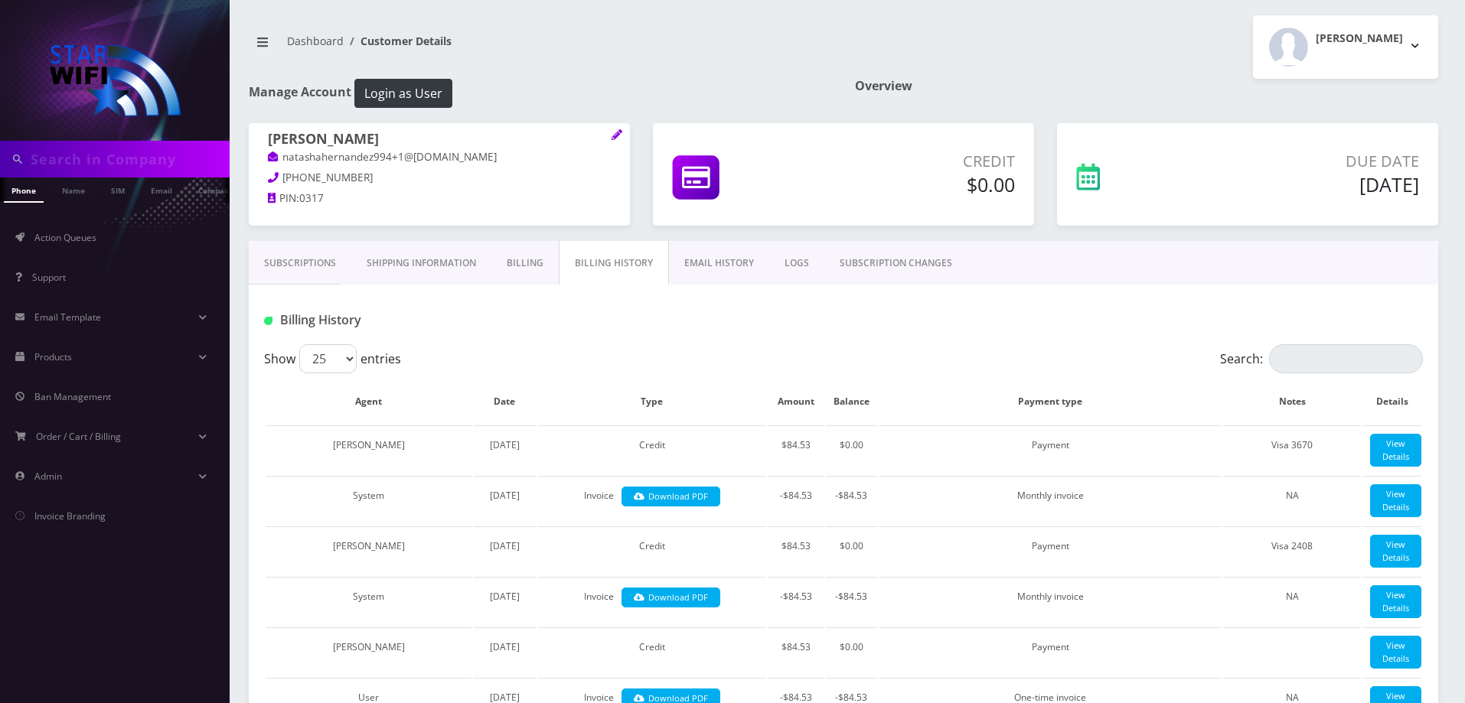
click at [511, 257] on link "Billing" at bounding box center [524, 263] width 67 height 44
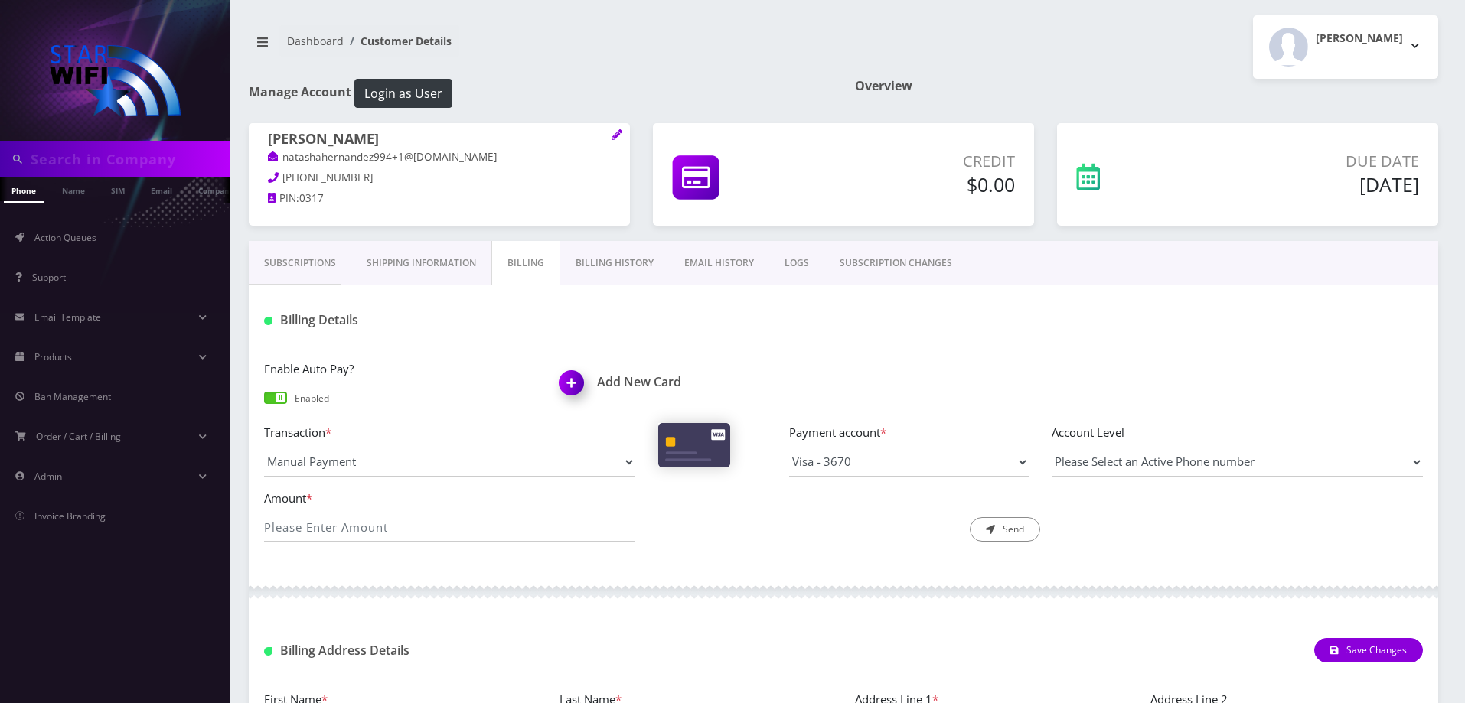
click at [305, 263] on link "Subscriptions" at bounding box center [300, 263] width 103 height 44
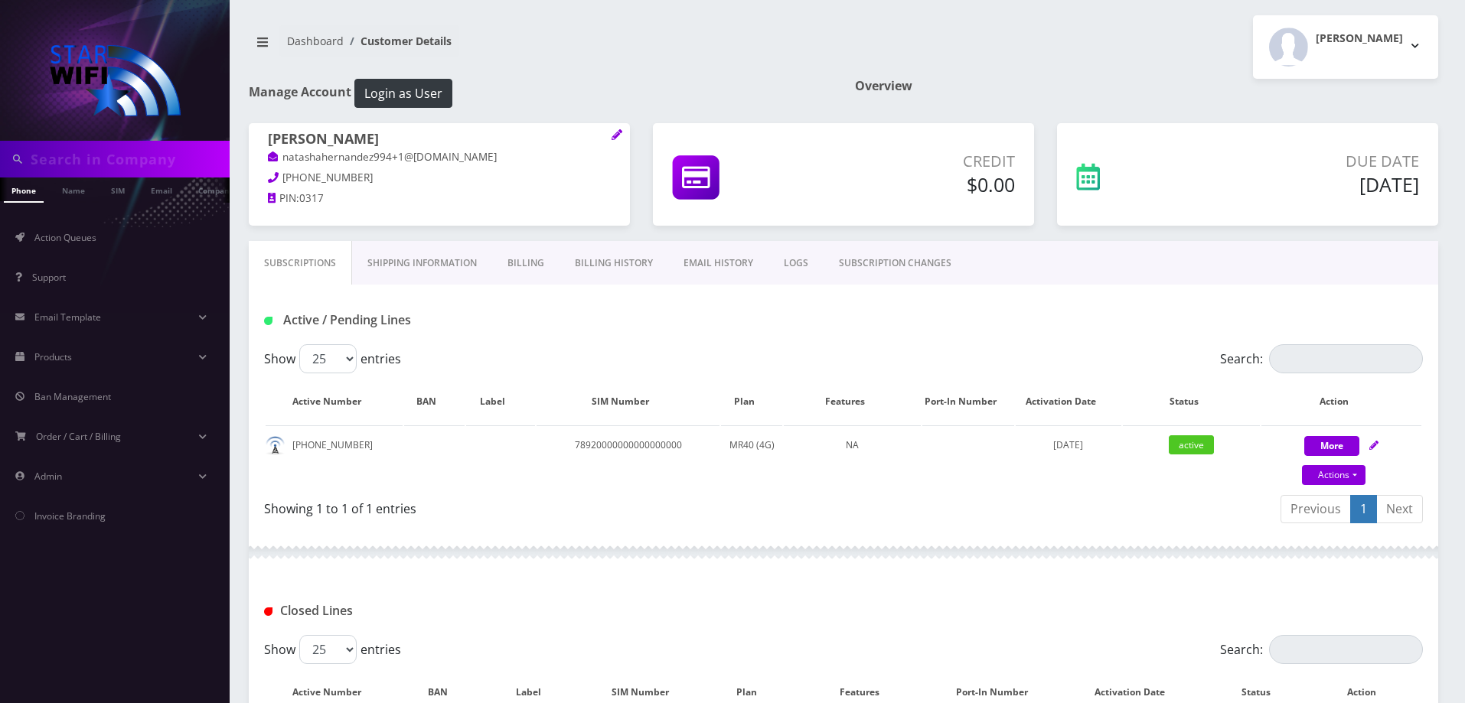
click at [524, 263] on link "Billing" at bounding box center [525, 263] width 67 height 44
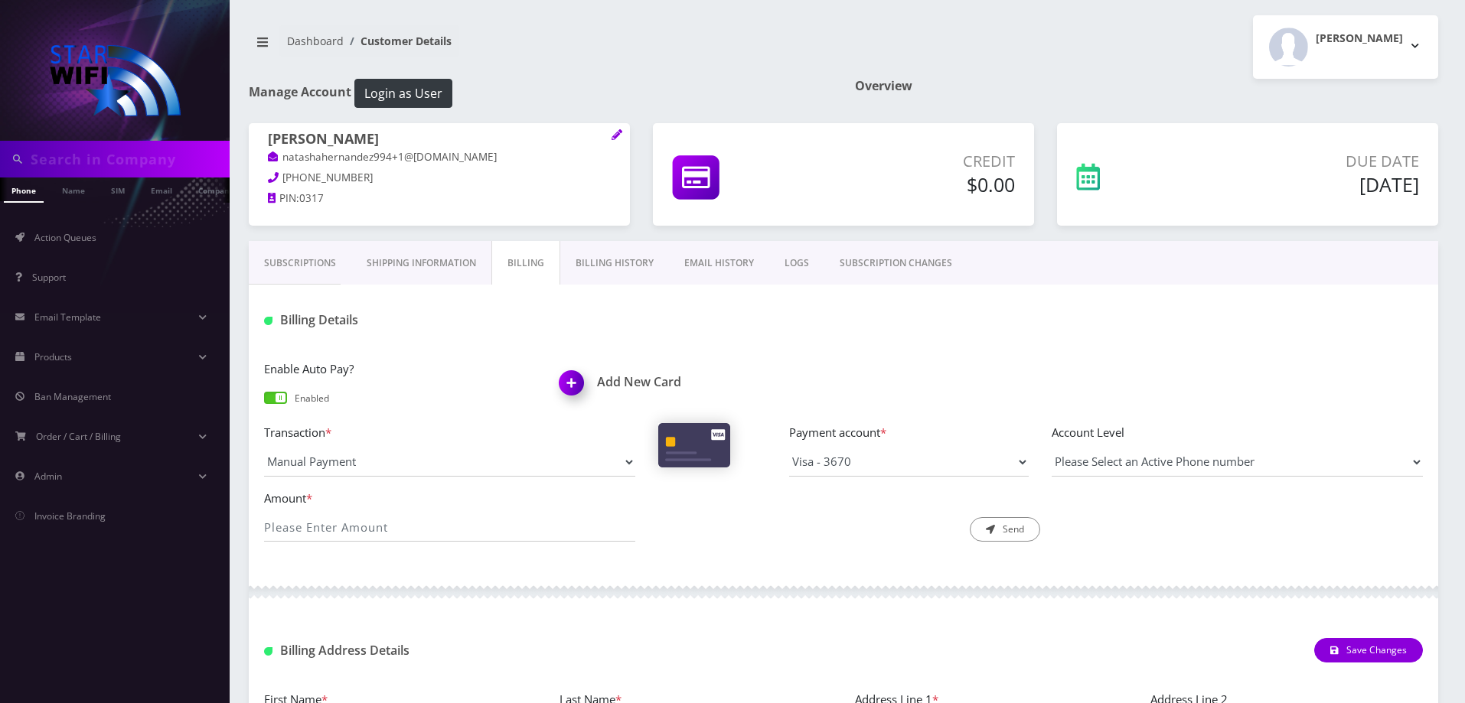
click at [639, 259] on link "Billing History" at bounding box center [614, 263] width 109 height 44
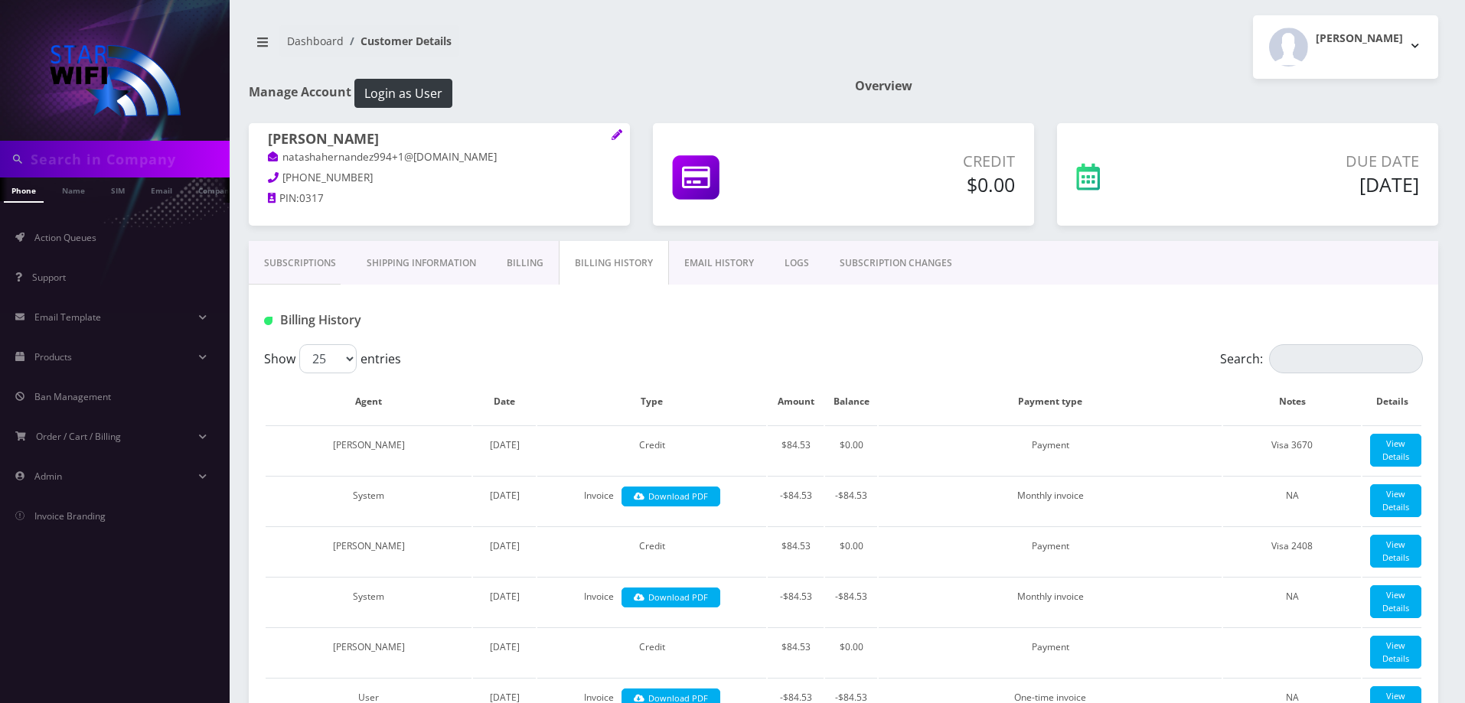
click at [520, 257] on link "Billing" at bounding box center [524, 263] width 67 height 44
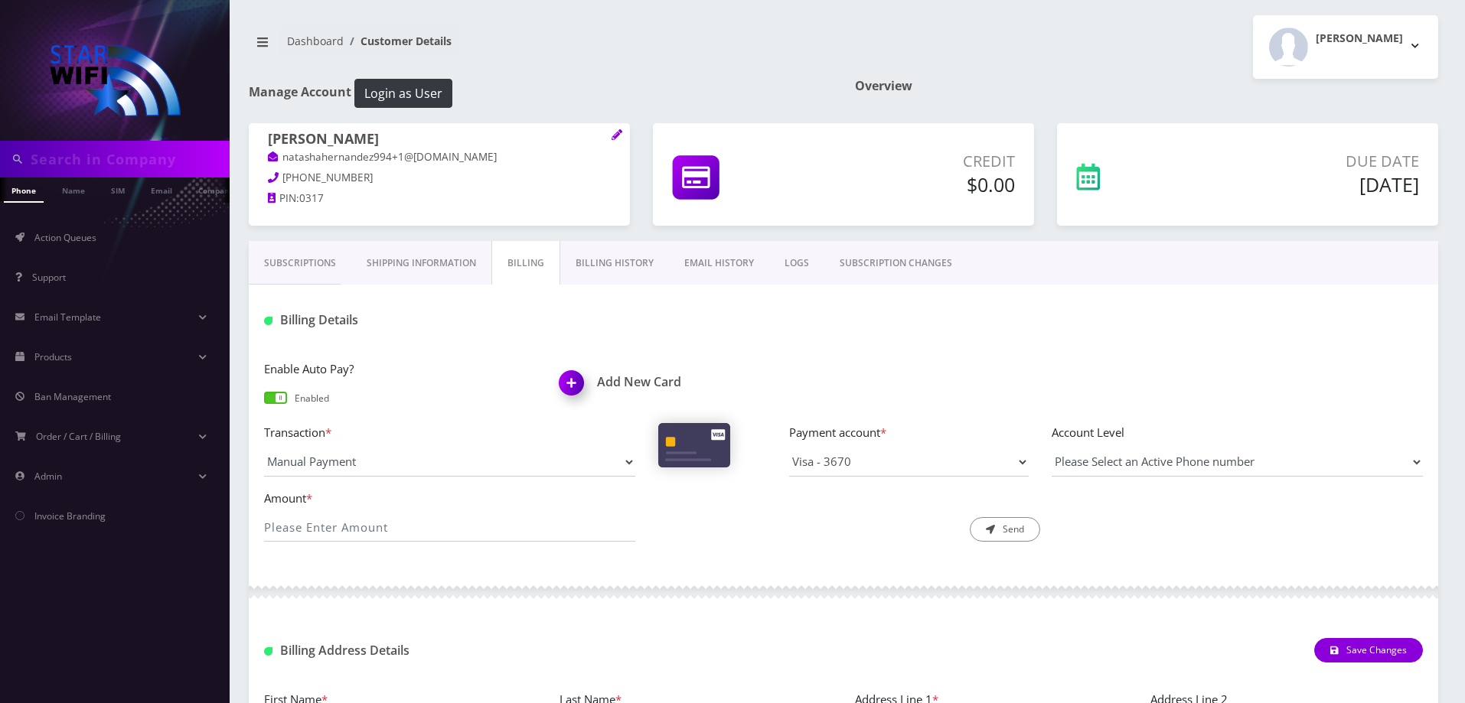
click at [297, 266] on link "Subscriptions" at bounding box center [300, 263] width 103 height 44
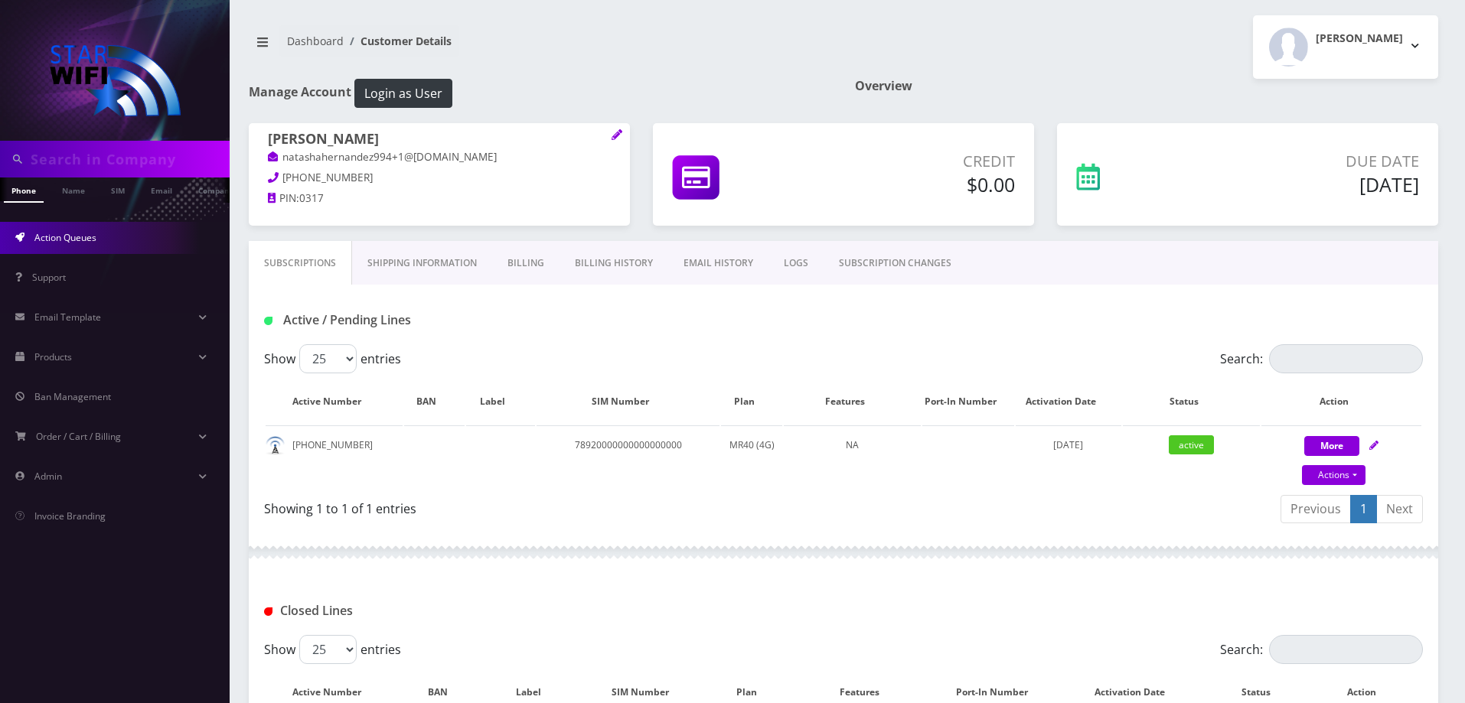
click at [140, 237] on link "Action Queues" at bounding box center [115, 238] width 230 height 32
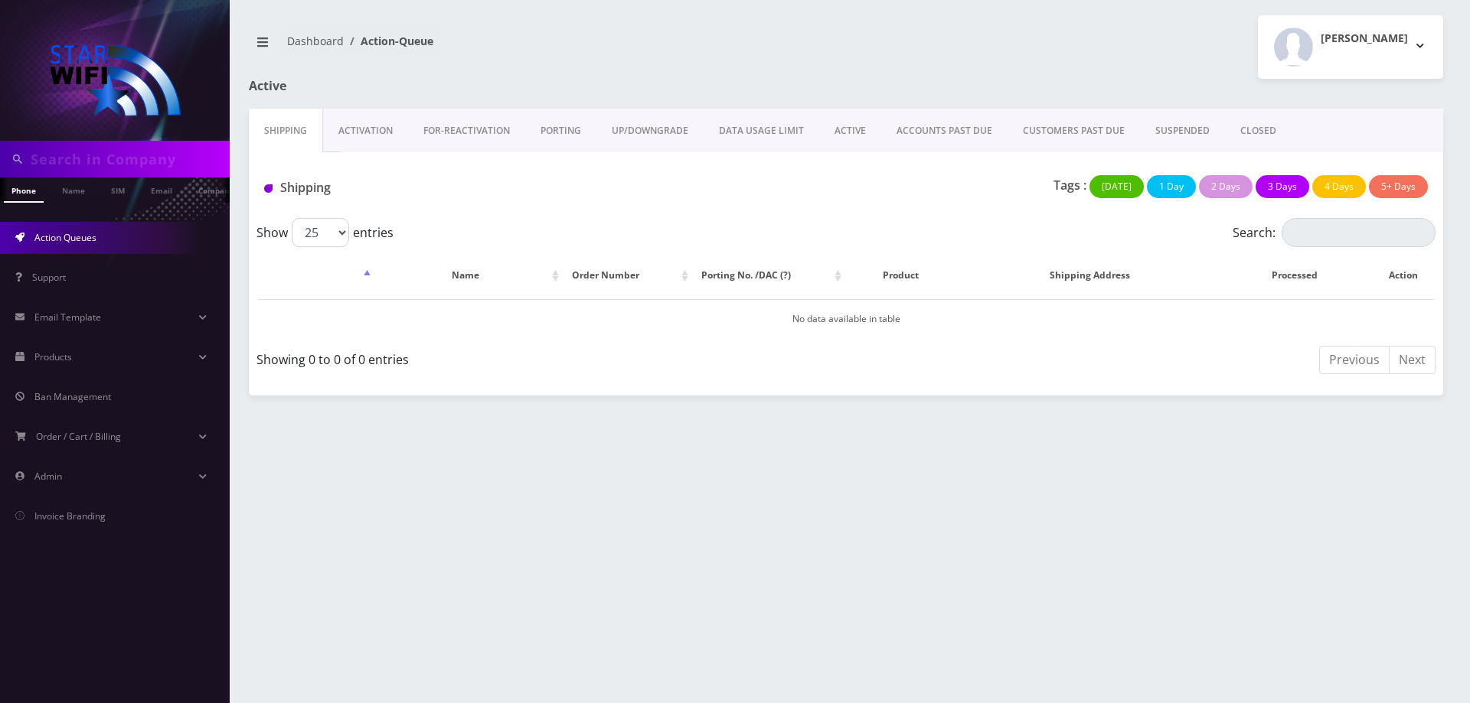
click at [831, 136] on link "ACTIVE" at bounding box center [850, 131] width 62 height 44
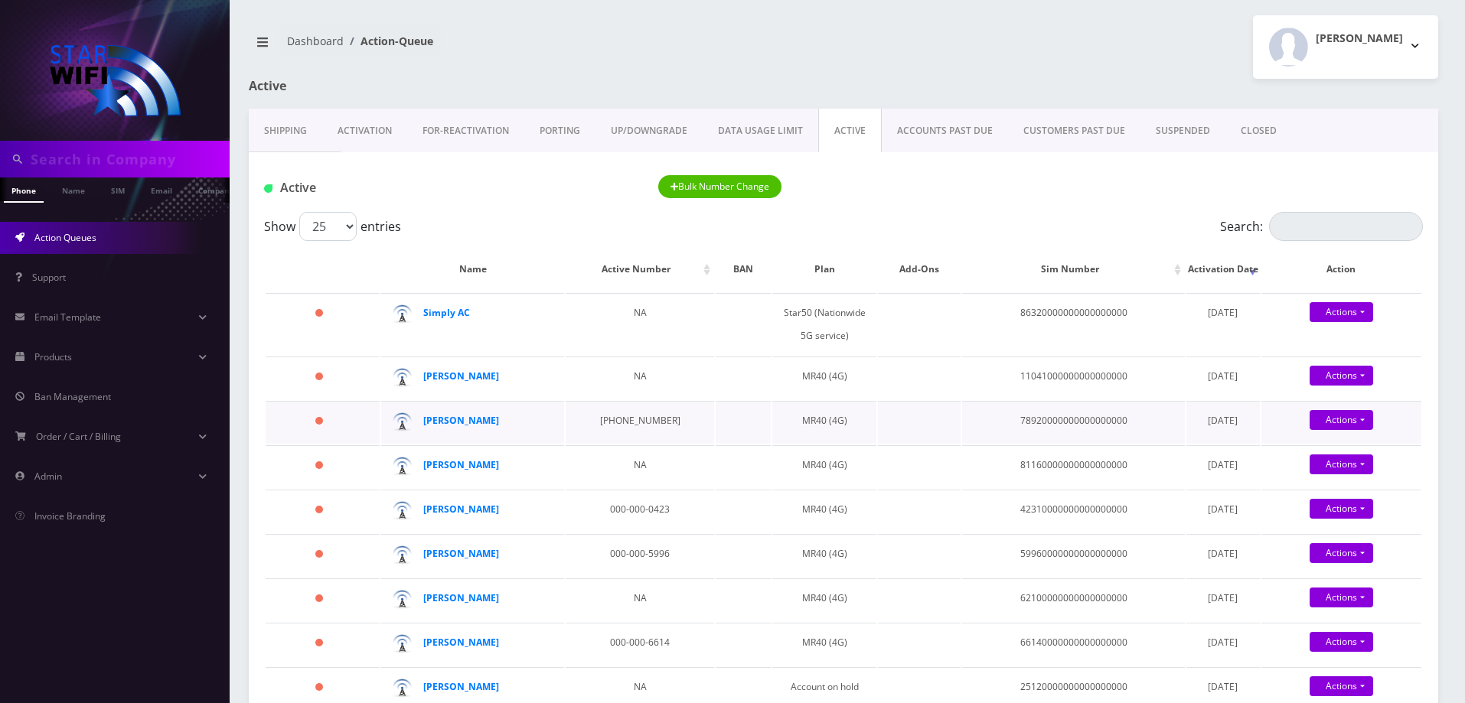
click at [446, 413] on div "[PERSON_NAME]" at bounding box center [481, 421] width 117 height 23
click at [453, 414] on strong "[PERSON_NAME]" at bounding box center [461, 420] width 76 height 13
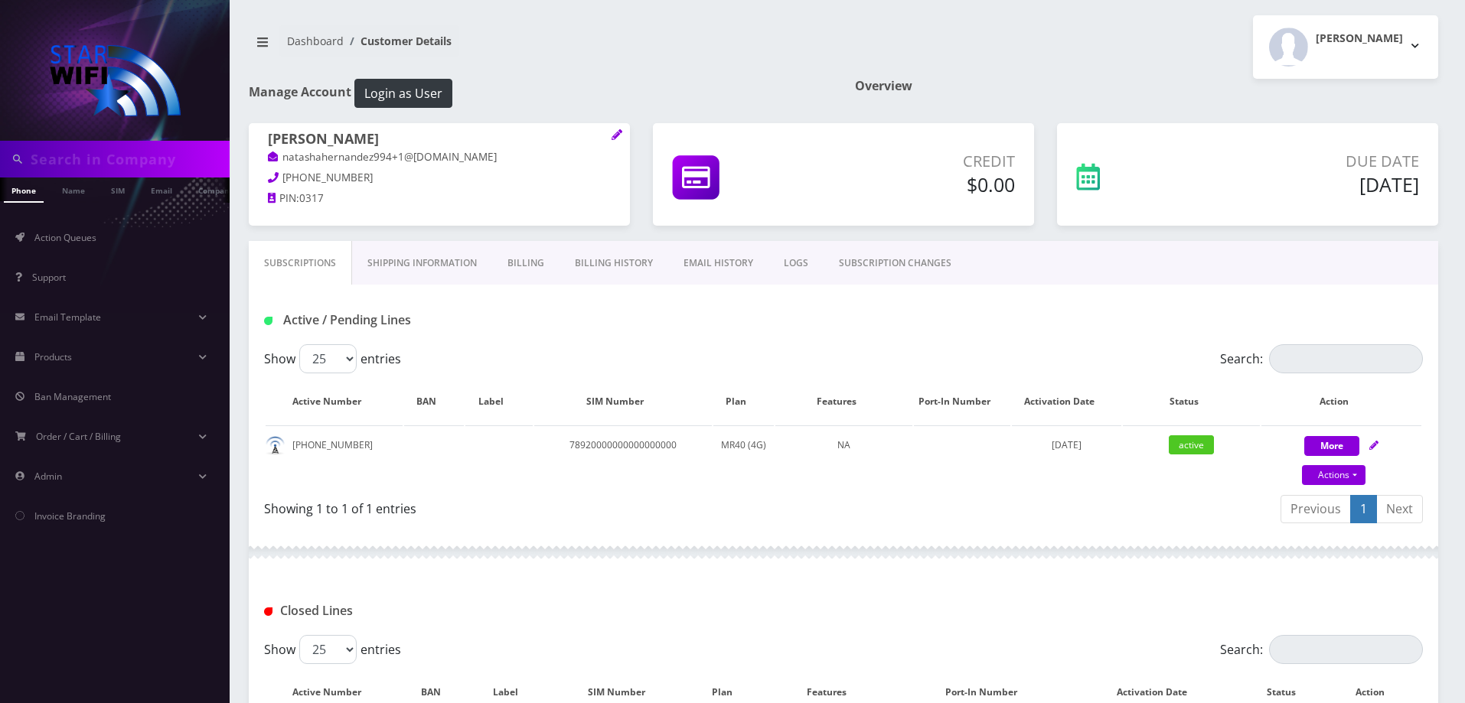
click at [542, 263] on link "Billing" at bounding box center [525, 263] width 67 height 44
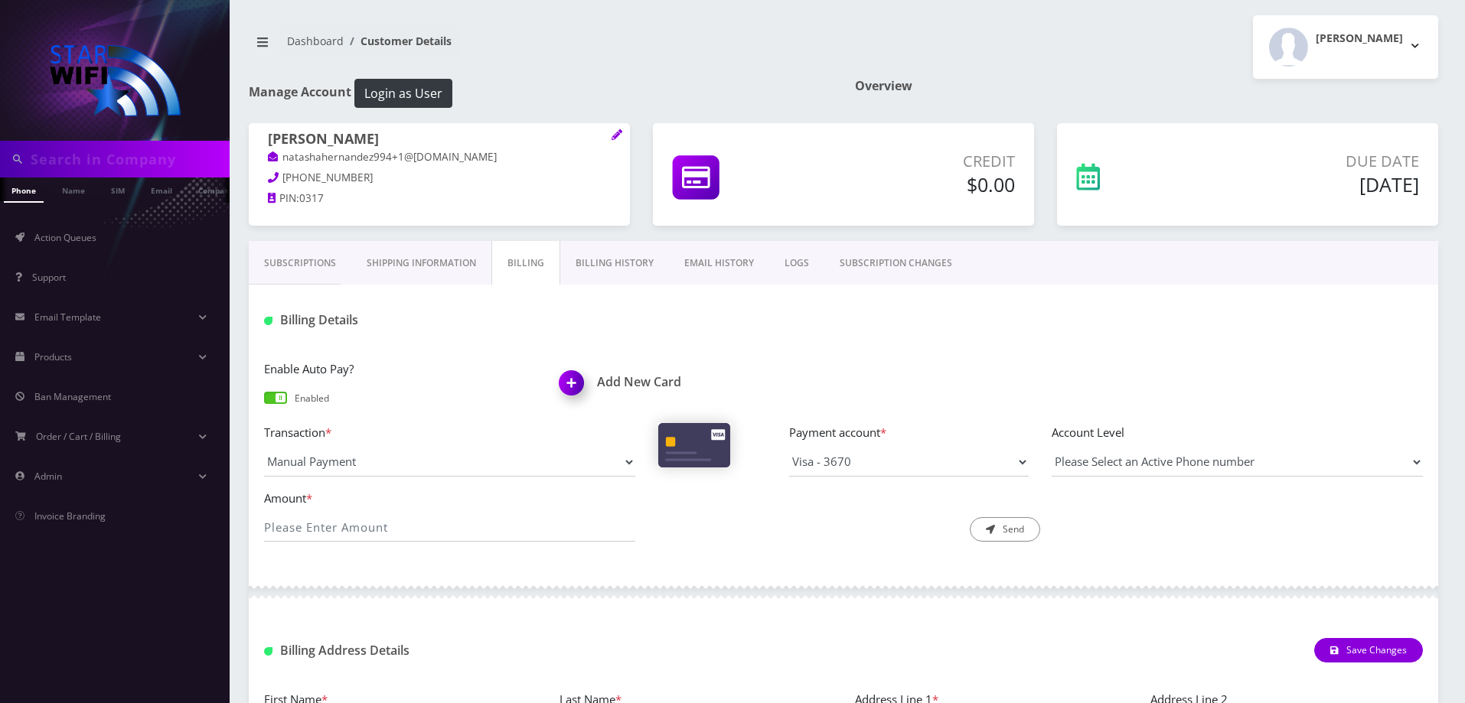
click at [630, 264] on link "Billing History" at bounding box center [614, 263] width 109 height 44
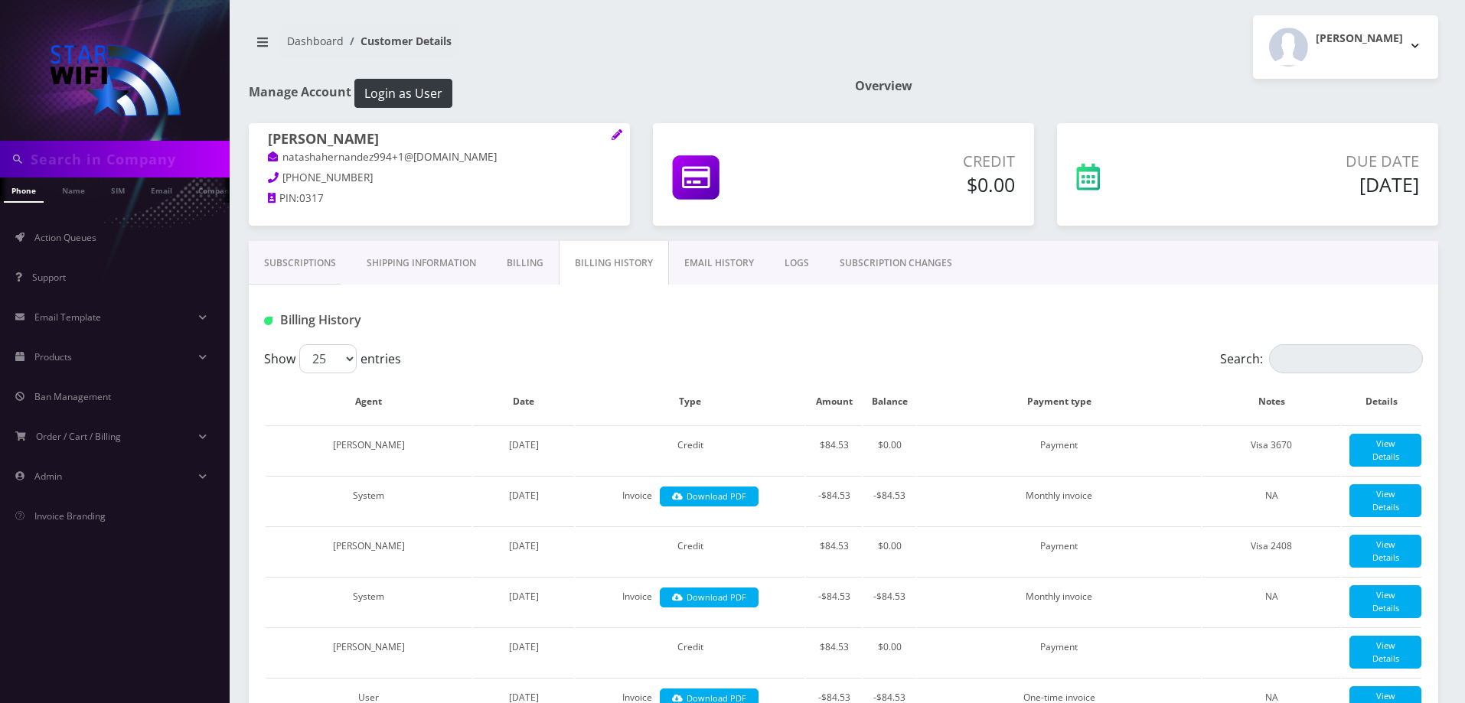
click at [530, 266] on link "Billing" at bounding box center [524, 263] width 67 height 44
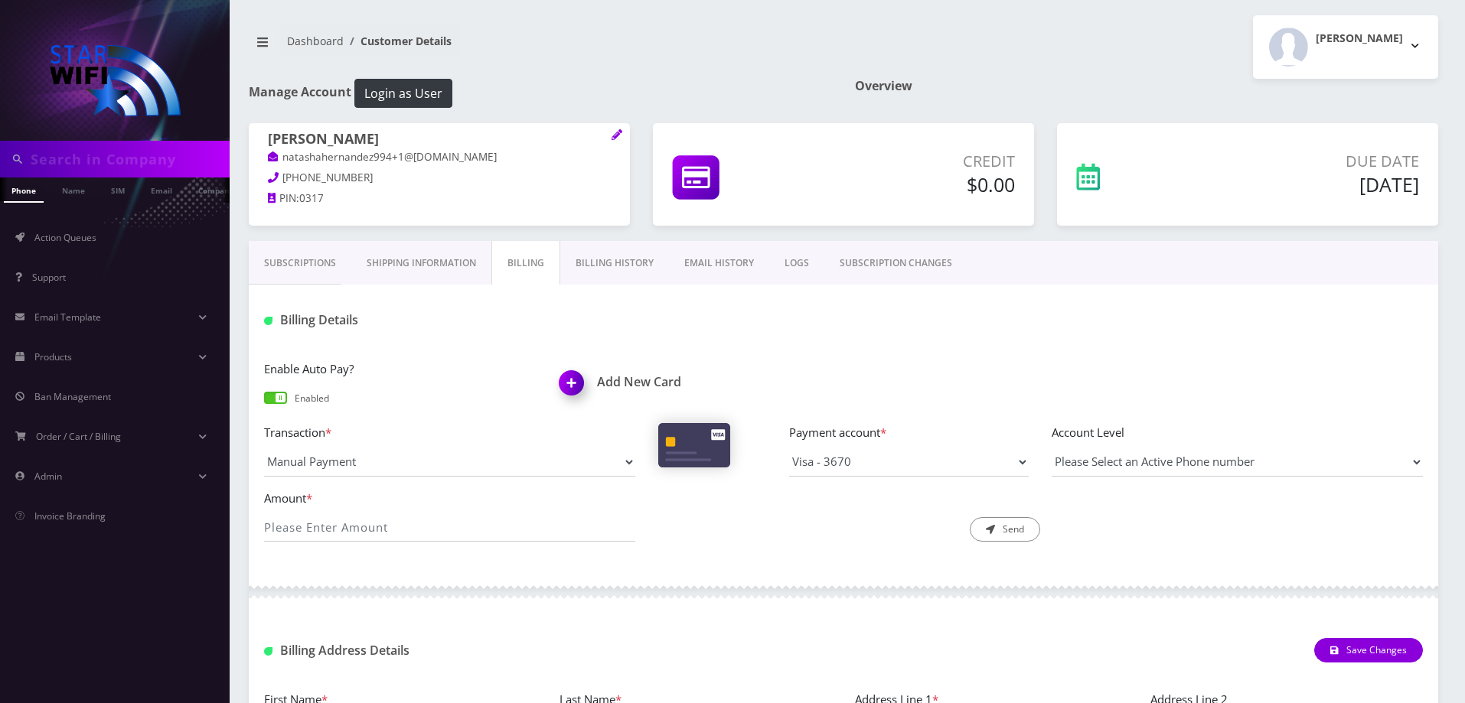
click at [281, 268] on link "Subscriptions" at bounding box center [300, 263] width 103 height 44
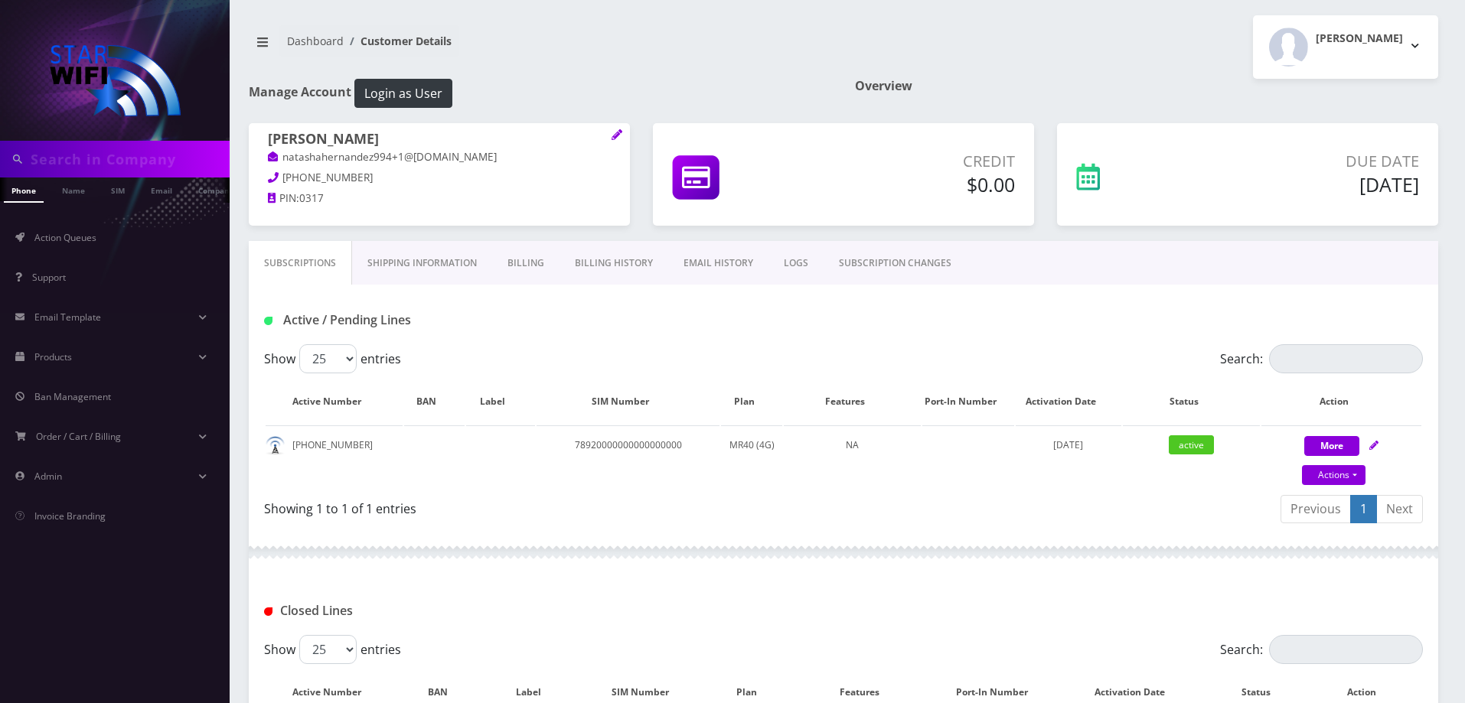
click at [487, 265] on link "Shipping Information" at bounding box center [422, 263] width 140 height 44
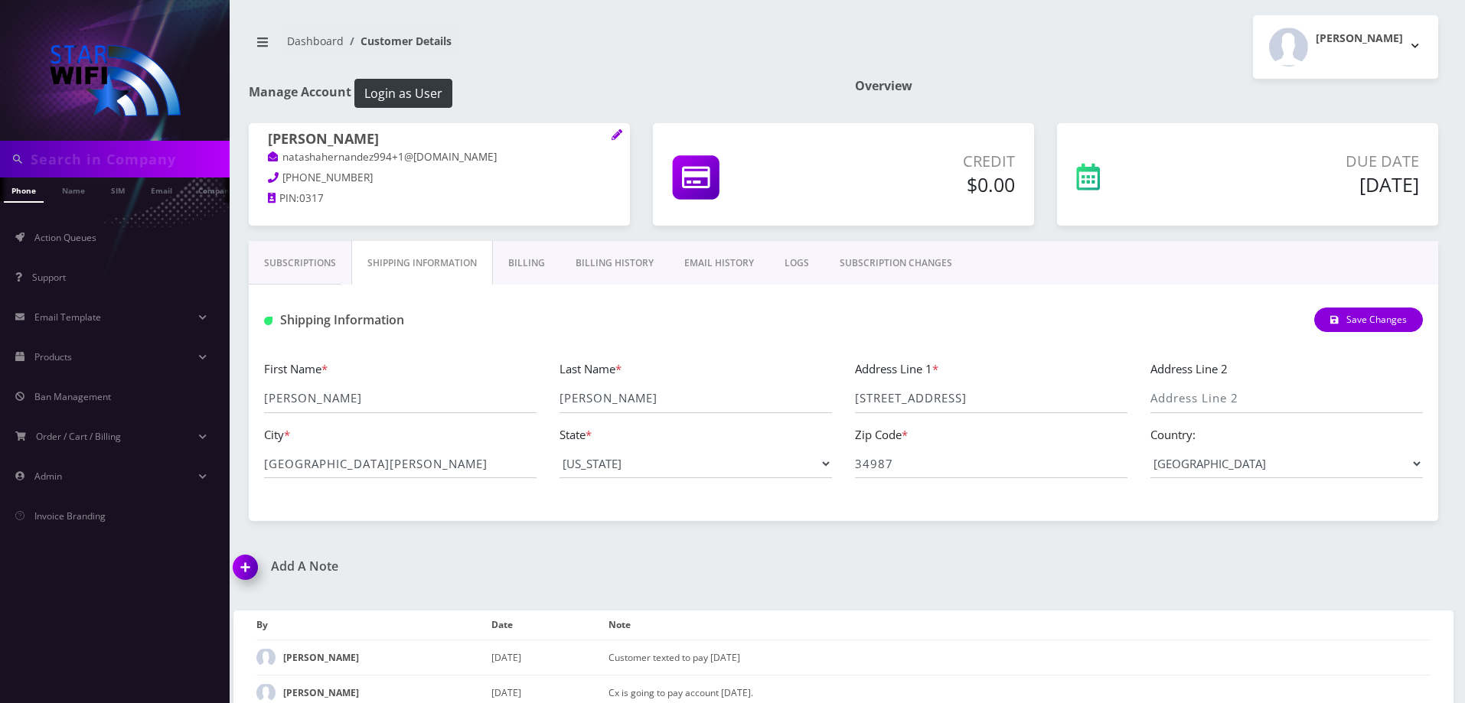
click at [547, 263] on link "Billing" at bounding box center [526, 263] width 67 height 44
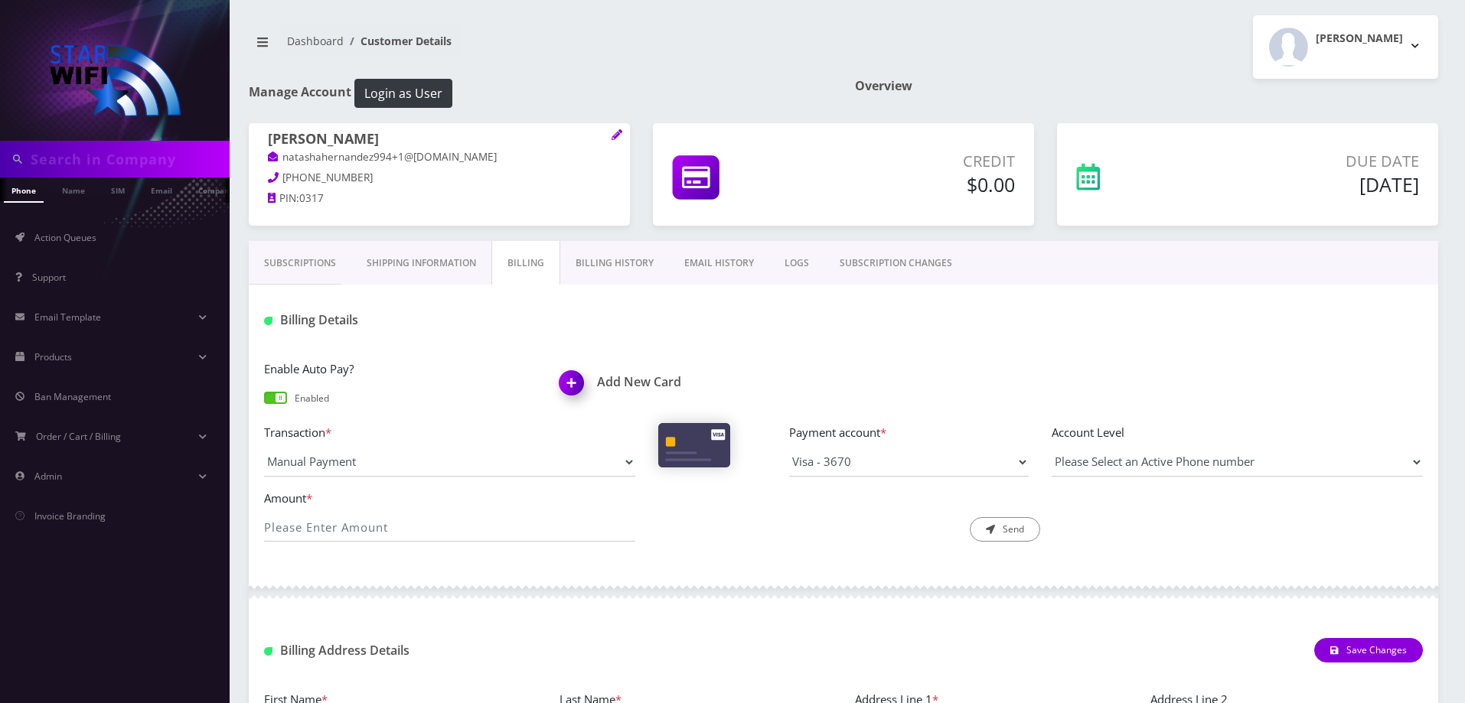
click at [301, 255] on link "Subscriptions" at bounding box center [300, 263] width 103 height 44
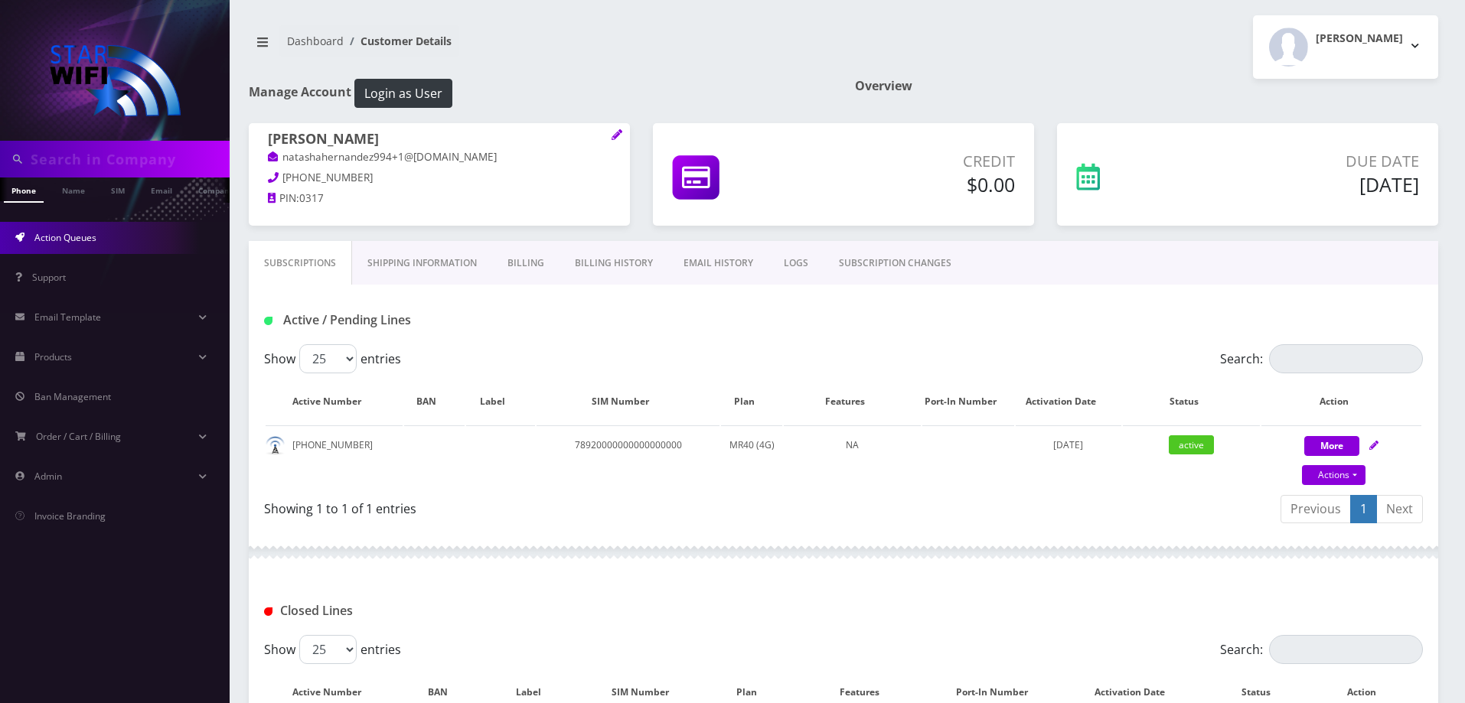
click at [131, 245] on link "Action Queues" at bounding box center [115, 238] width 230 height 32
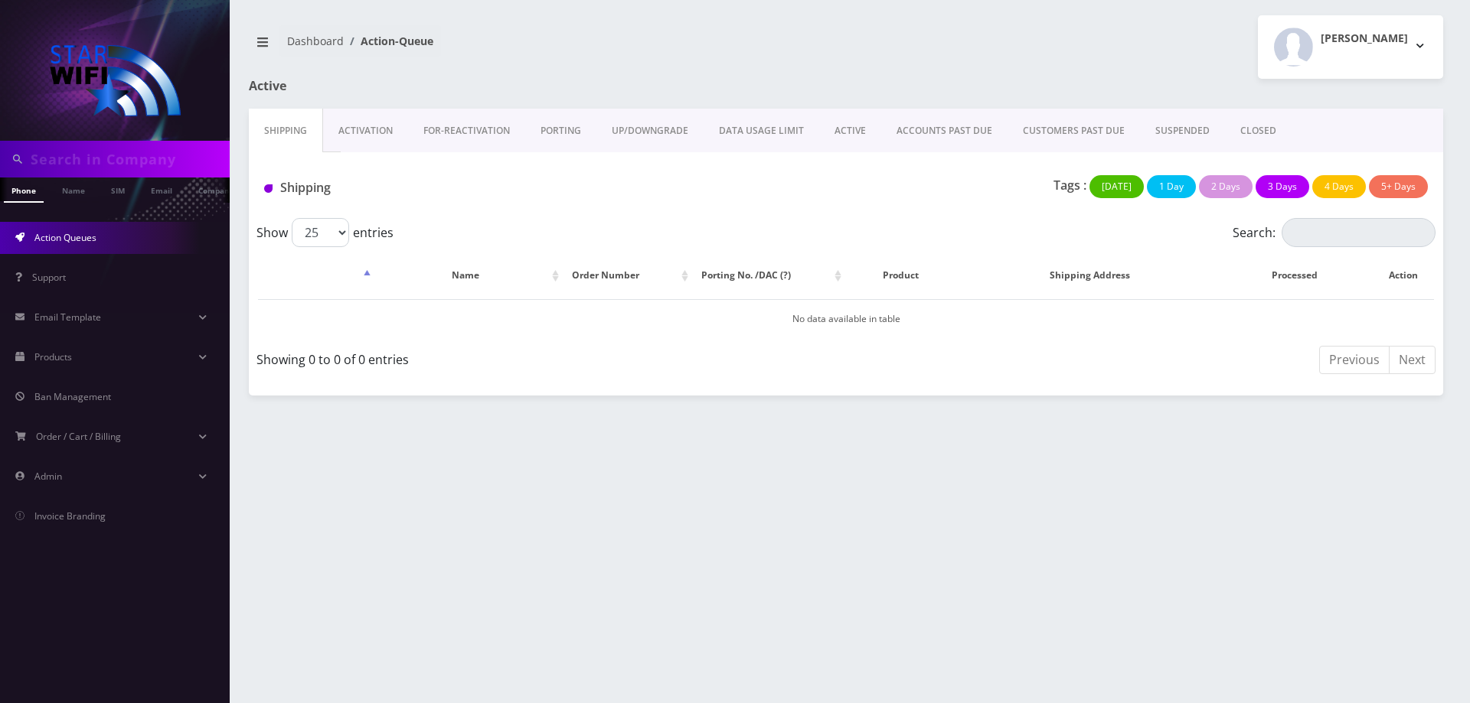
click at [872, 130] on link "ACTIVE" at bounding box center [850, 131] width 62 height 44
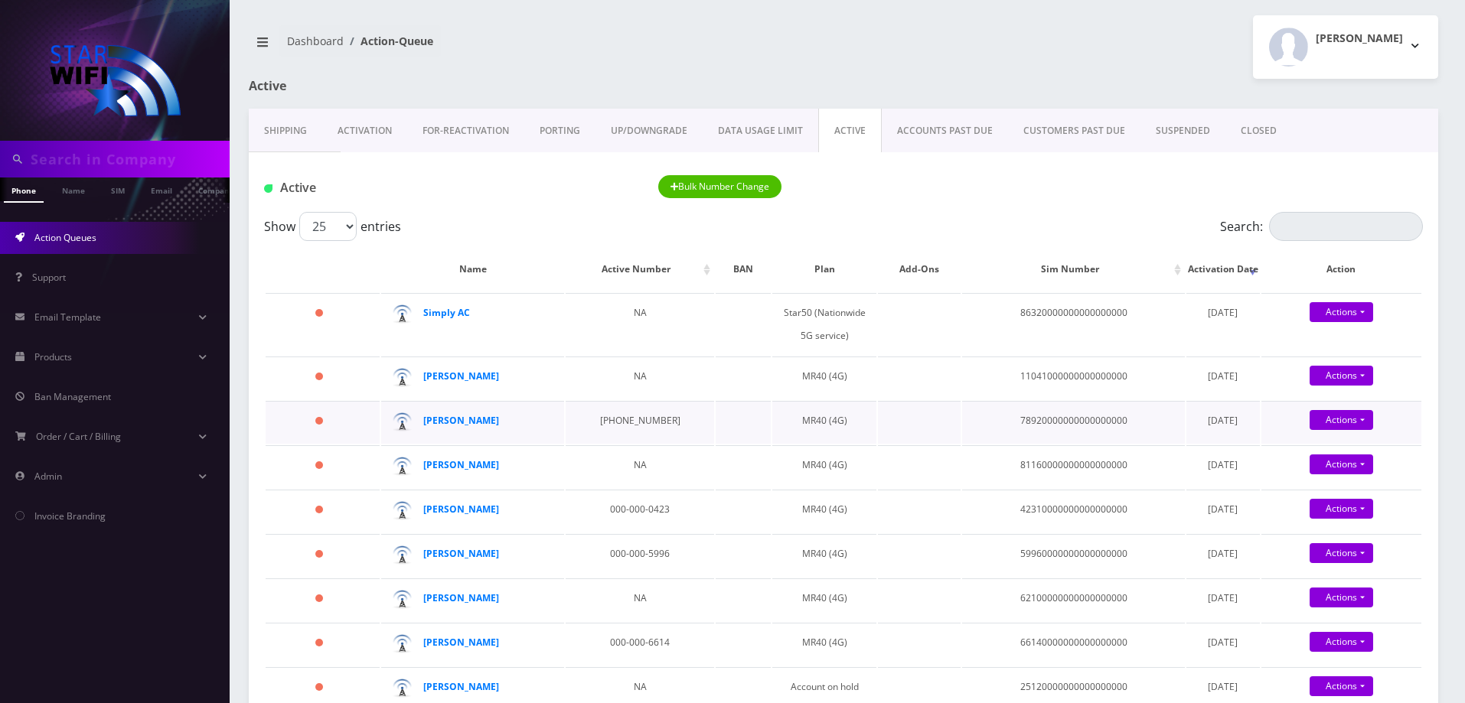
click at [471, 428] on div "[PERSON_NAME]" at bounding box center [481, 421] width 117 height 23
click at [471, 427] on strong "[PERSON_NAME]" at bounding box center [461, 420] width 76 height 13
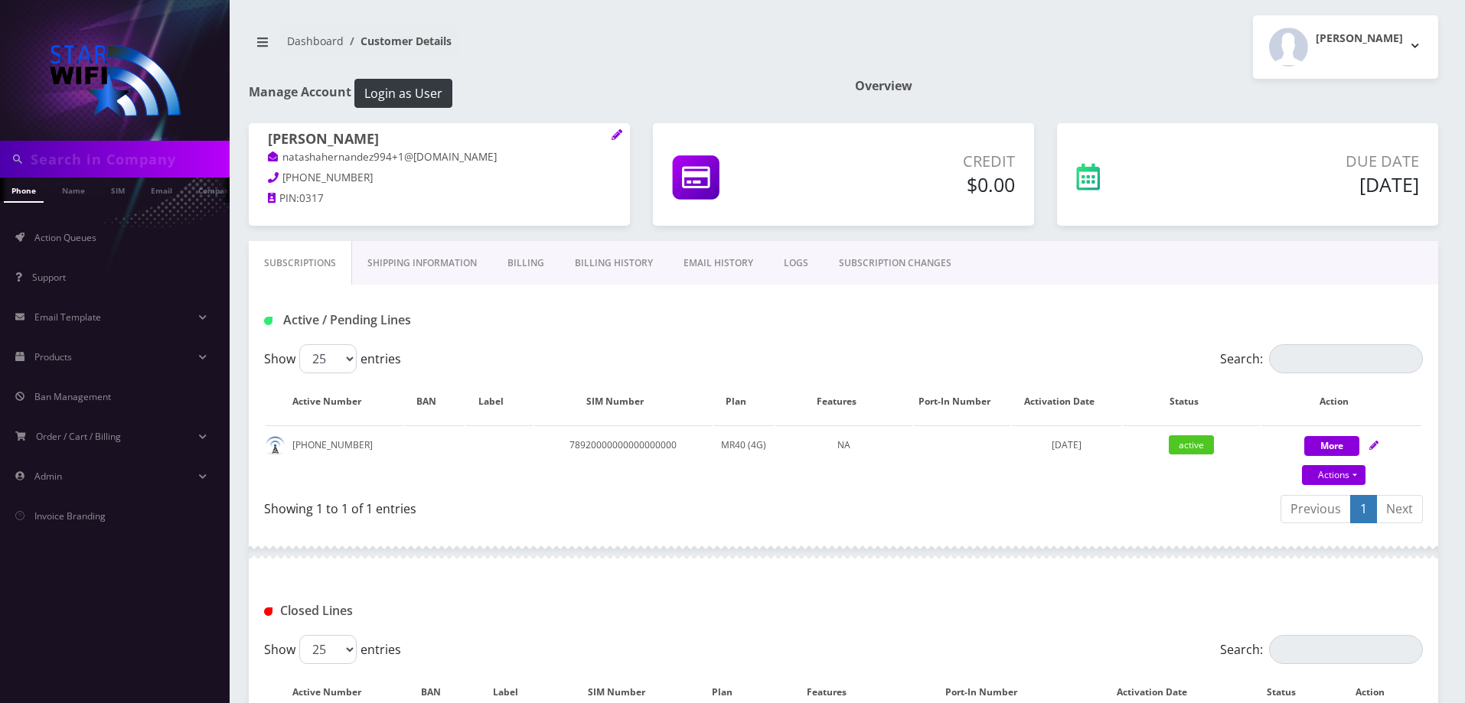
click at [525, 264] on link "Billing" at bounding box center [525, 263] width 67 height 44
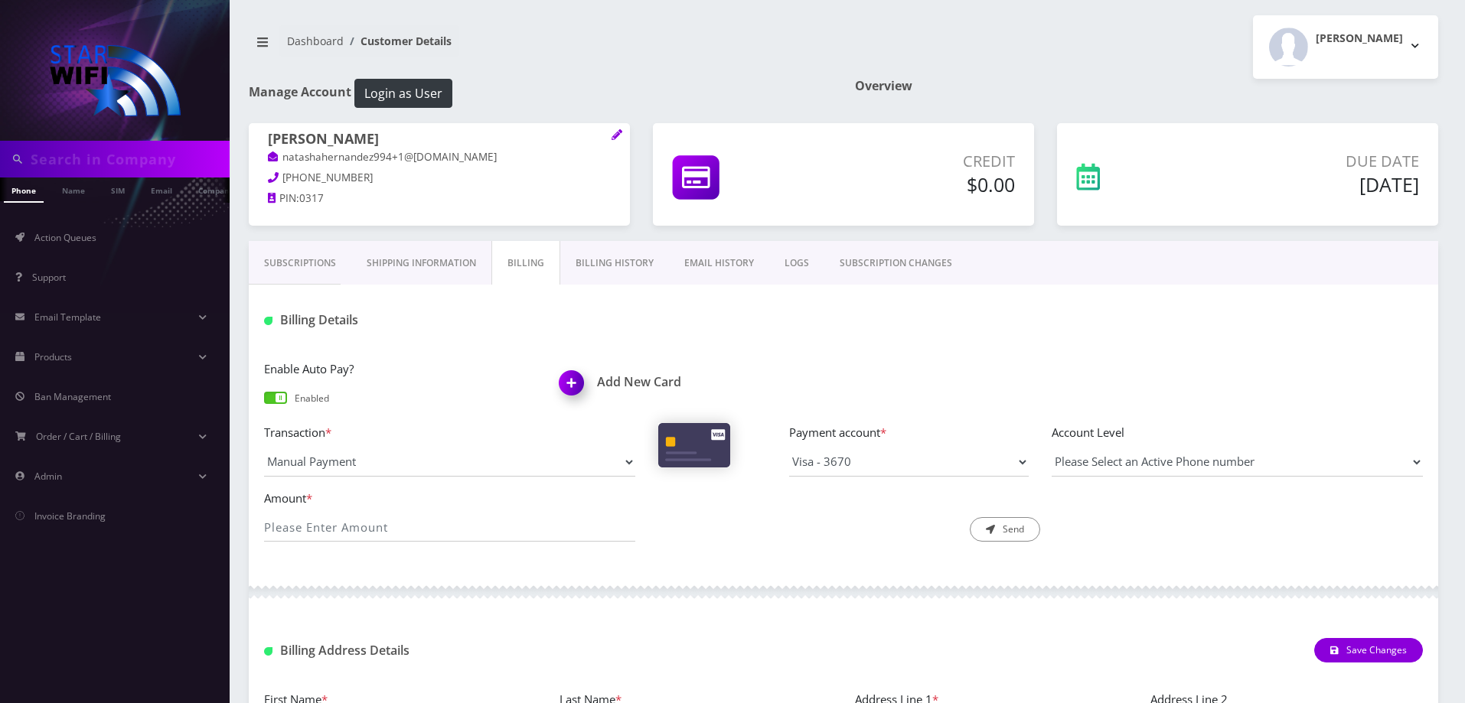
click at [74, 256] on li "Action Queues" at bounding box center [115, 238] width 230 height 40
click at [85, 243] on span "Action Queues" at bounding box center [65, 237] width 62 height 13
